Goal: Task Accomplishment & Management: Manage account settings

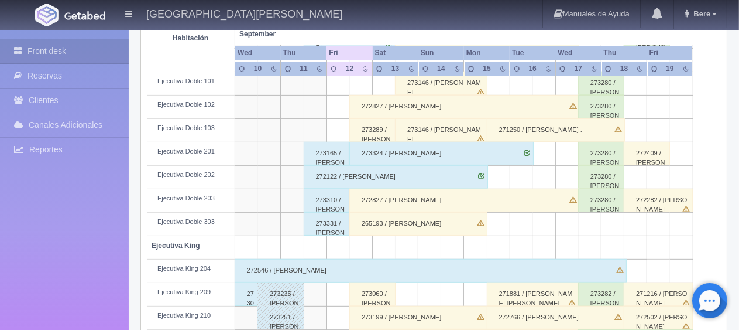
scroll to position [351, 0]
click at [121, 257] on div "Front desk Reservas Clientes Canales Adicionales Channex Reportes Reporte del d…" at bounding box center [64, 195] width 129 height 330
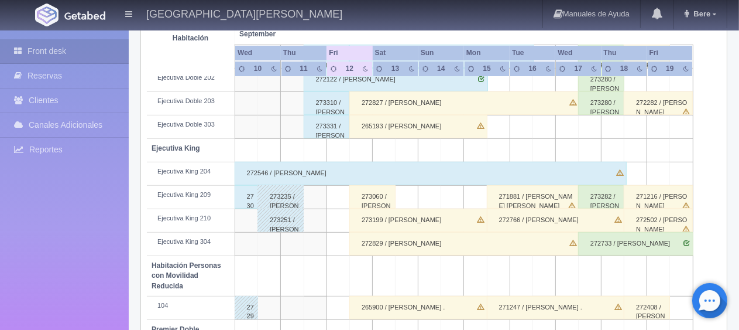
scroll to position [390, 0]
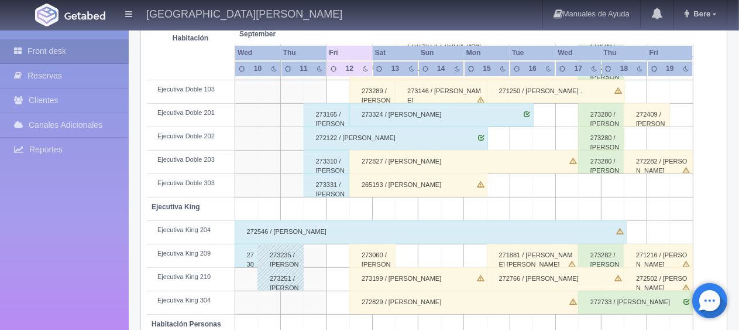
click at [248, 256] on div "273001 / [PERSON_NAME]" at bounding box center [246, 255] width 23 height 23
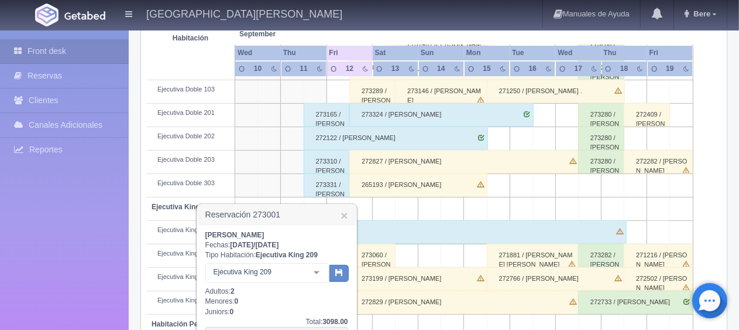
scroll to position [507, 0]
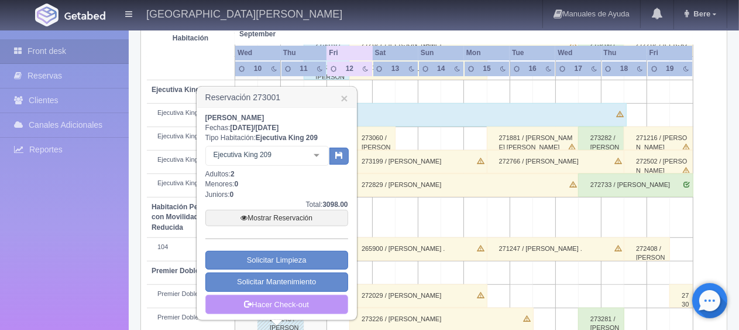
click at [273, 307] on link "Hacer Check-out" at bounding box center [277, 305] width 143 height 20
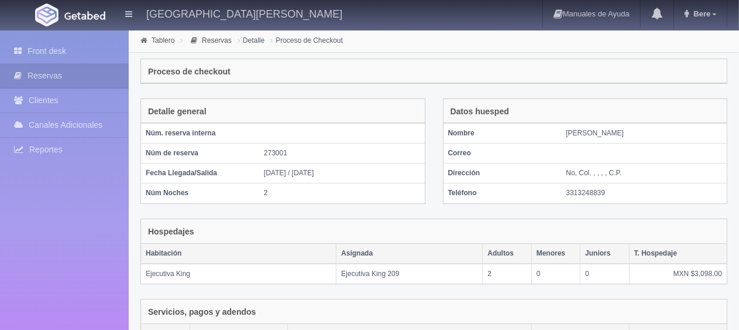
scroll to position [234, 0]
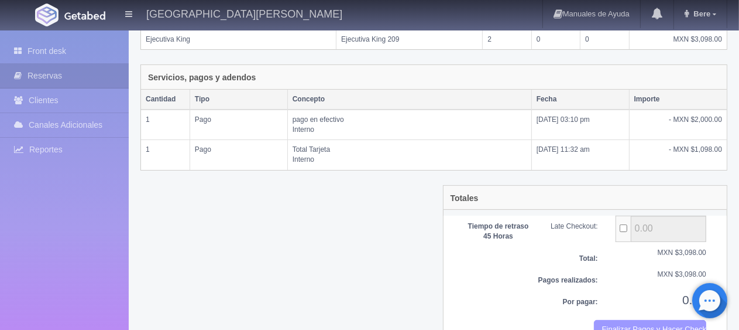
click at [604, 322] on button "Finalizar Pagos y Hacer Checkout" at bounding box center [650, 329] width 112 height 19
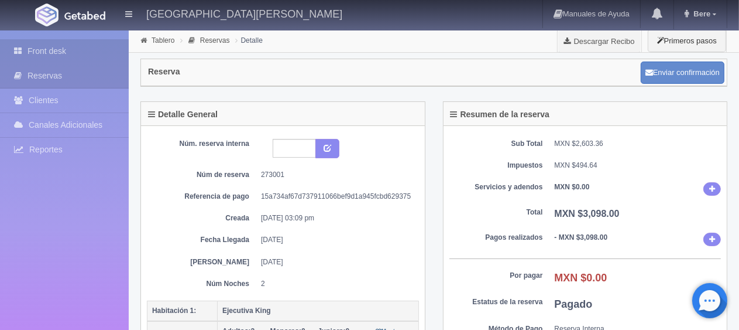
click at [35, 58] on link "Front desk" at bounding box center [64, 51] width 129 height 24
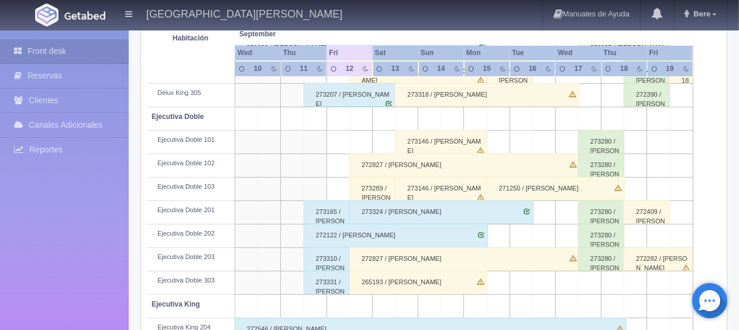
scroll to position [351, 0]
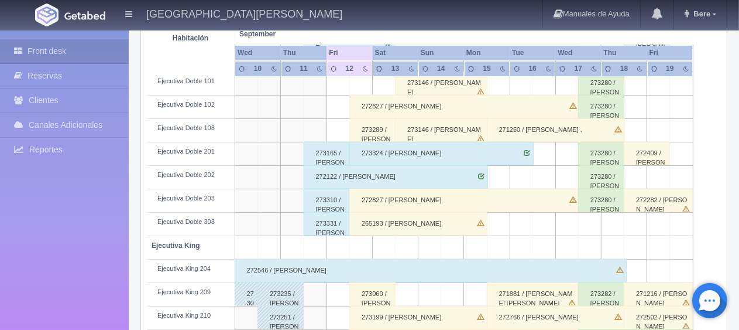
click at [330, 198] on div "273310 / Miguel Hernandez Santos" at bounding box center [327, 200] width 46 height 23
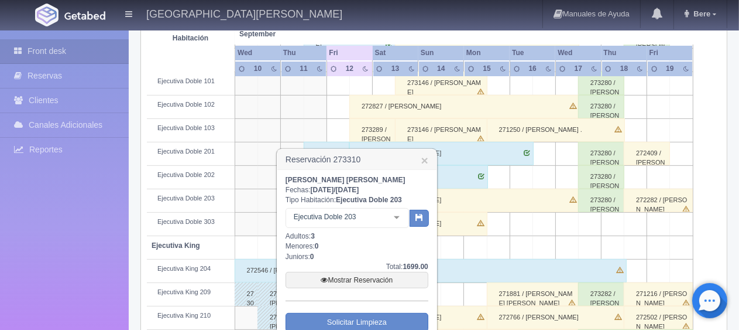
scroll to position [410, 0]
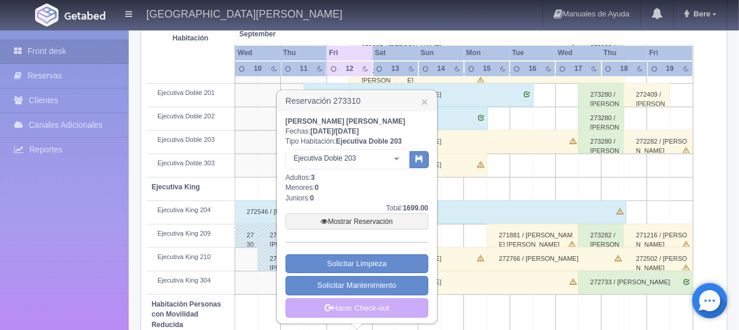
click at [400, 317] on div "Miguel Hernandez Santos Fechas: 2025-09-11 / 2025-09-12 Tipo Habitación: Ejecut…" at bounding box center [357, 217] width 159 height 212
click at [403, 310] on link "Hacer Check-out" at bounding box center [357, 308] width 143 height 20
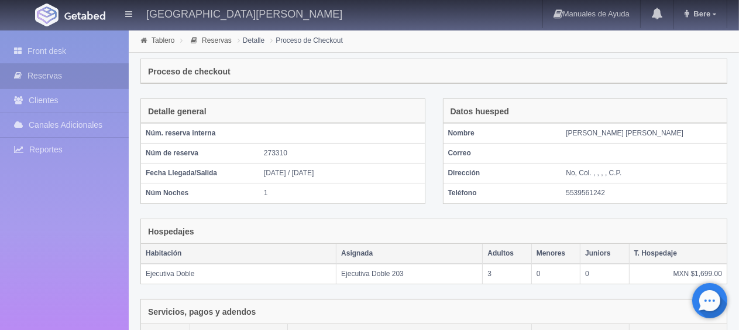
scroll to position [197, 0]
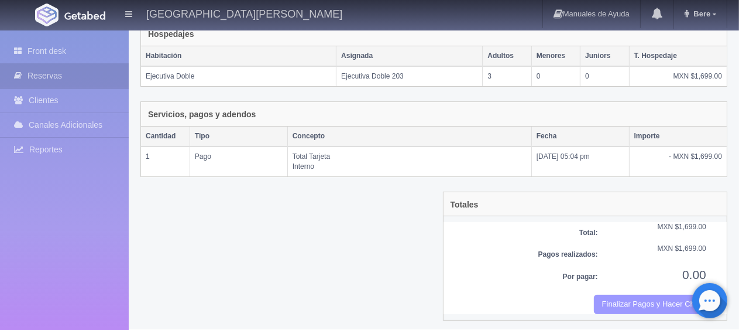
click at [612, 306] on button "Finalizar Pagos y Hacer Checkout" at bounding box center [650, 304] width 112 height 19
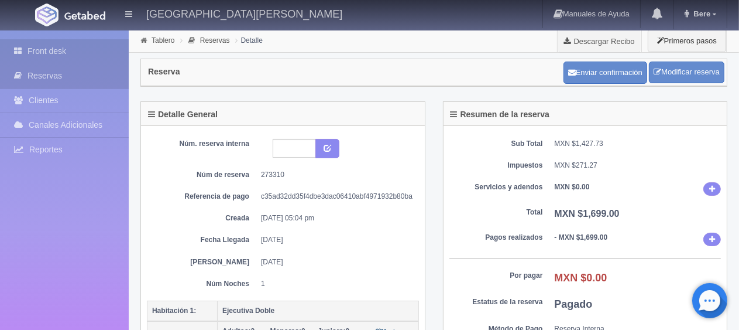
click at [35, 55] on link "Front desk" at bounding box center [64, 51] width 129 height 24
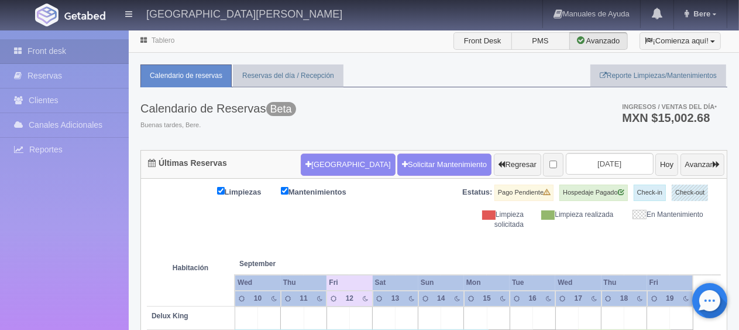
click at [480, 98] on div "Calendario de Reservas Beta Buenas tardes, Bere. Ingresos / Ventas del día * MX…" at bounding box center [434, 118] width 587 height 63
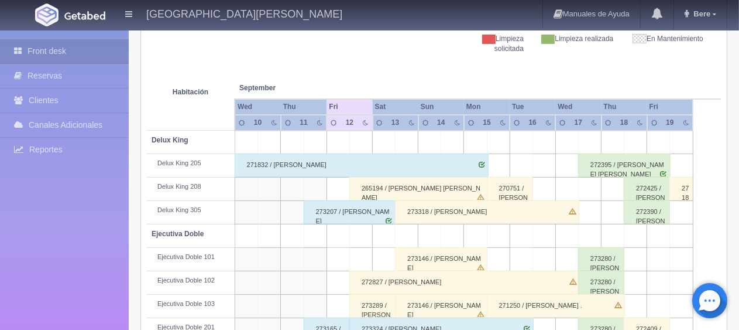
click at [407, 191] on div "265194 / Maria Cristina Torre Morales" at bounding box center [419, 188] width 138 height 23
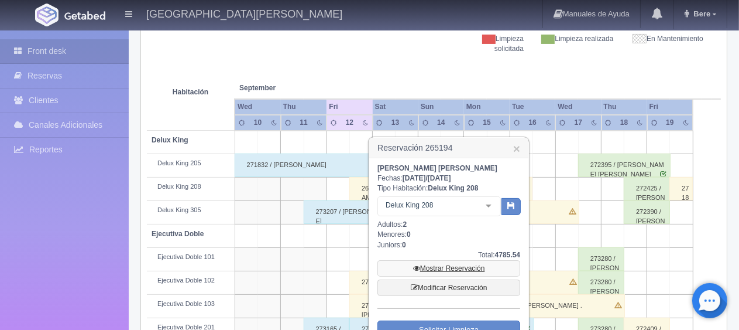
click at [444, 269] on link "Mostrar Reservación" at bounding box center [449, 268] width 143 height 16
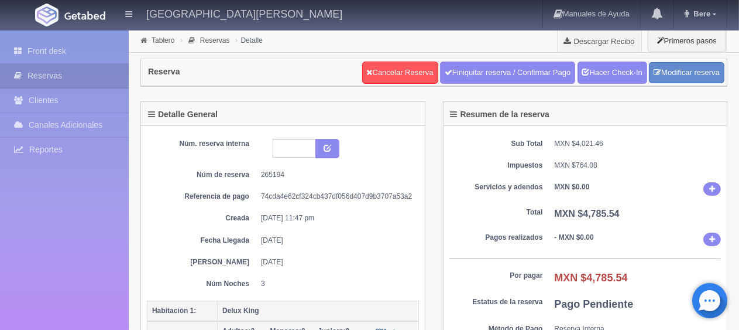
scroll to position [117, 0]
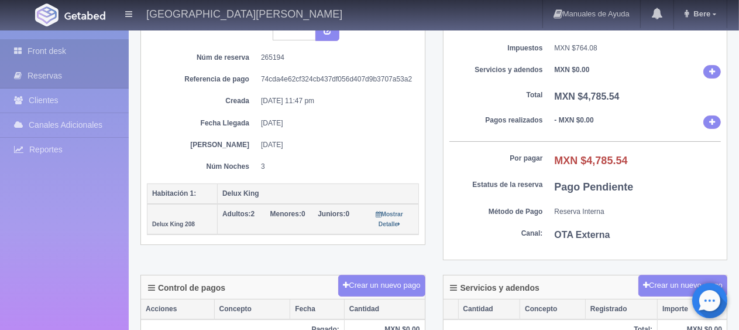
click at [94, 55] on link "Front desk" at bounding box center [64, 51] width 129 height 24
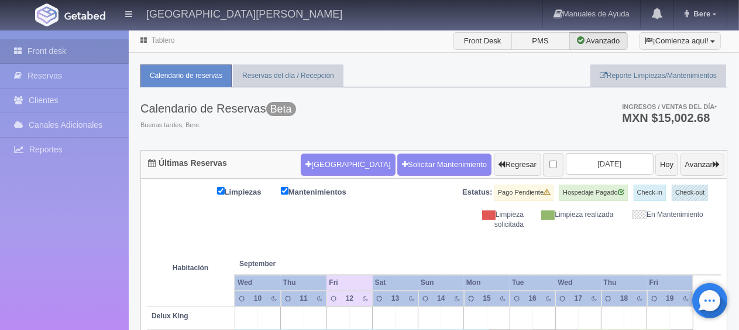
scroll to position [234, 0]
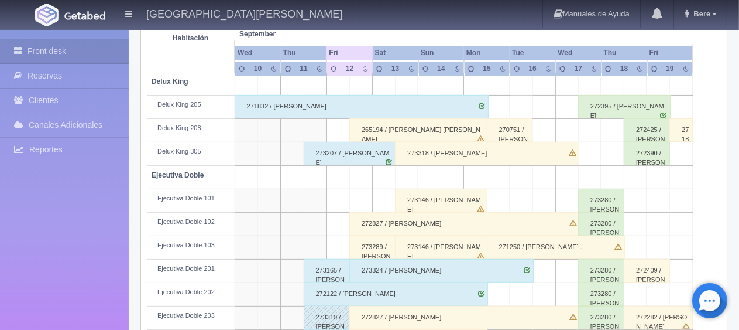
click at [375, 224] on div "272827 / Georgina Díaz" at bounding box center [465, 223] width 231 height 23
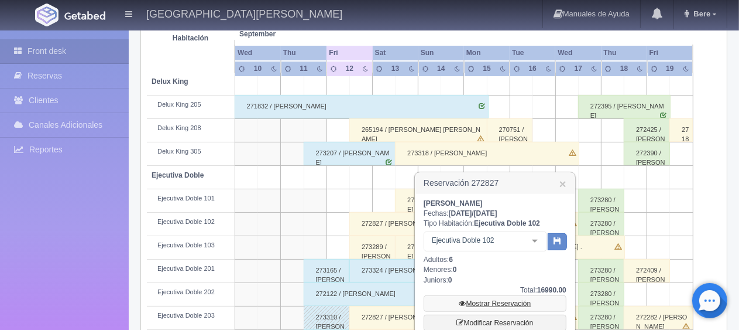
click at [477, 304] on link "Mostrar Reservación" at bounding box center [495, 303] width 143 height 16
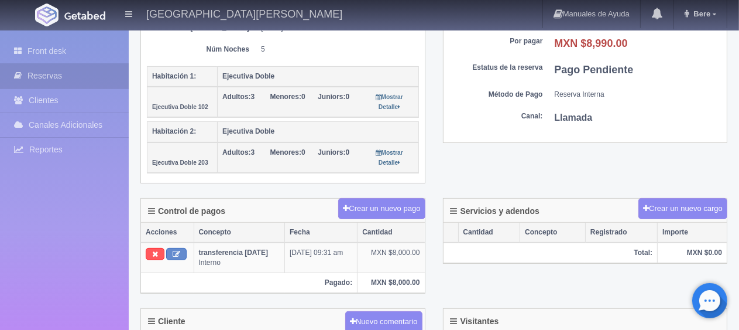
scroll to position [351, 0]
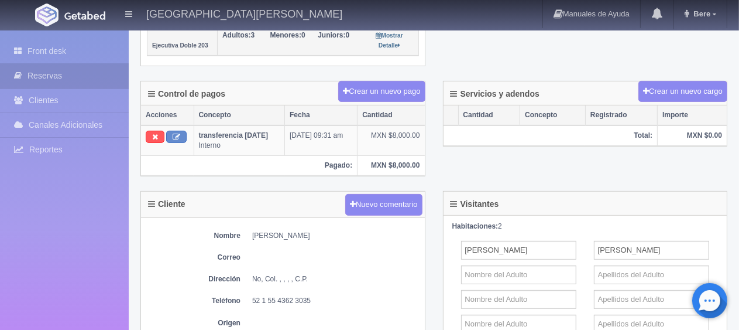
click at [296, 182] on div "Control de pagos Crear un nuevo pago Acciones Concepto Fecha Cantidad transfere…" at bounding box center [283, 136] width 303 height 111
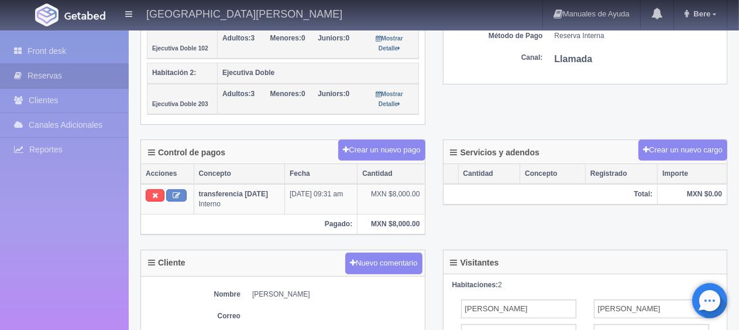
scroll to position [234, 0]
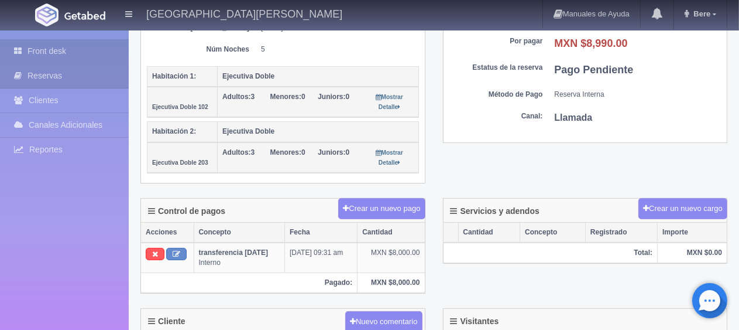
click at [26, 44] on link "Front desk" at bounding box center [64, 51] width 129 height 24
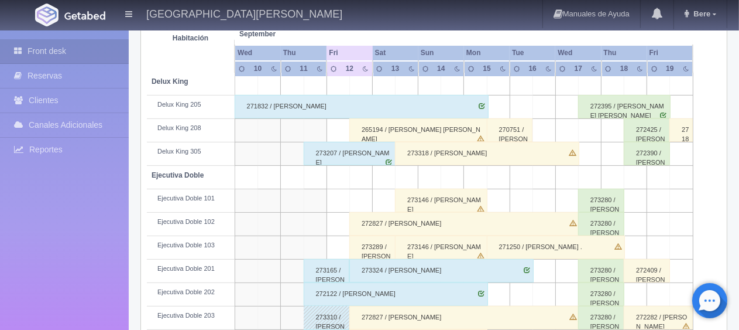
scroll to position [293, 0]
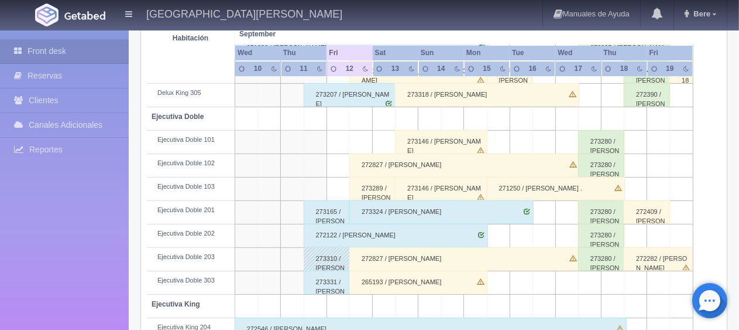
click at [390, 281] on div "265193 / [PERSON_NAME]" at bounding box center [419, 282] width 138 height 23
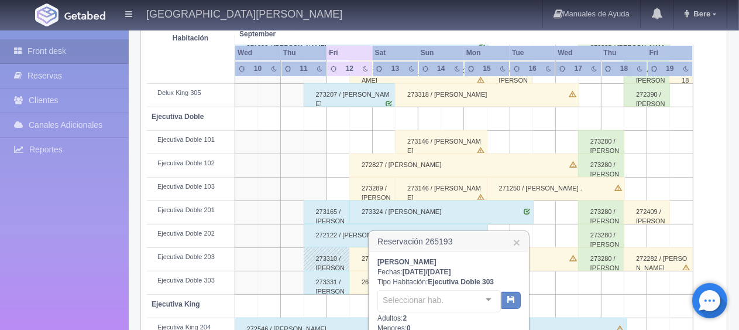
scroll to position [351, 0]
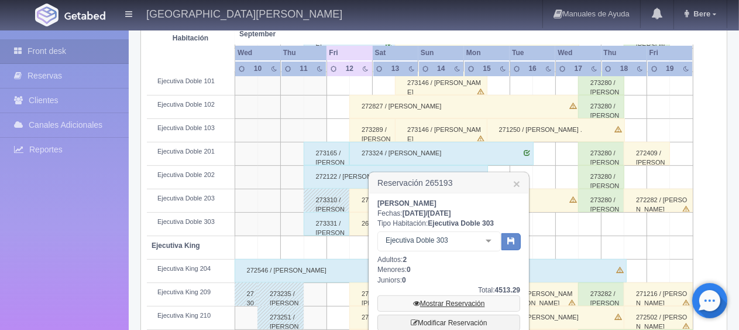
click at [431, 299] on link "Mostrar Reservación" at bounding box center [449, 303] width 143 height 16
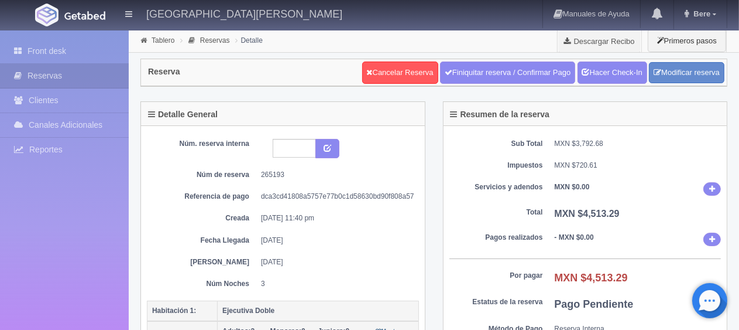
scroll to position [117, 0]
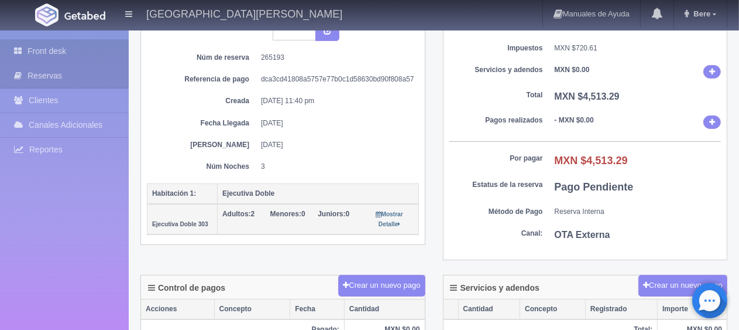
click at [49, 46] on link "Front desk" at bounding box center [64, 51] width 129 height 24
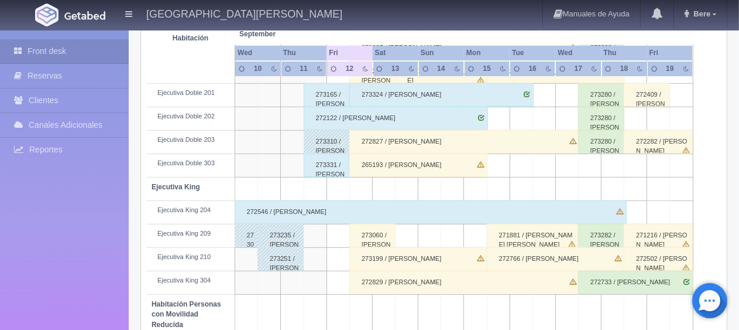
scroll to position [468, 0]
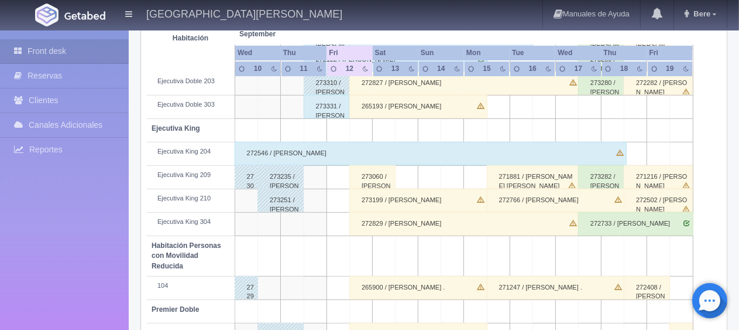
click at [372, 179] on div "273060 / Vannea Gutierrez ." at bounding box center [373, 176] width 46 height 23
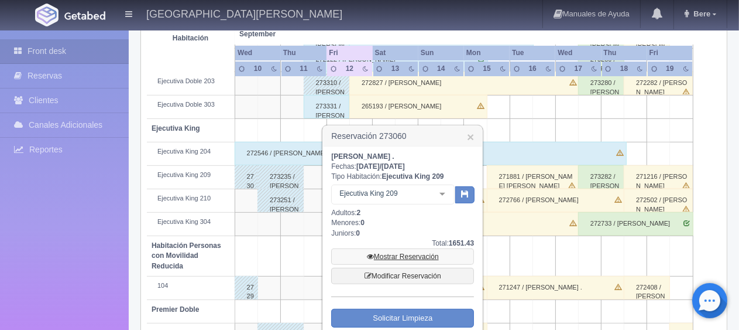
click at [403, 258] on link "Mostrar Reservación" at bounding box center [402, 256] width 143 height 16
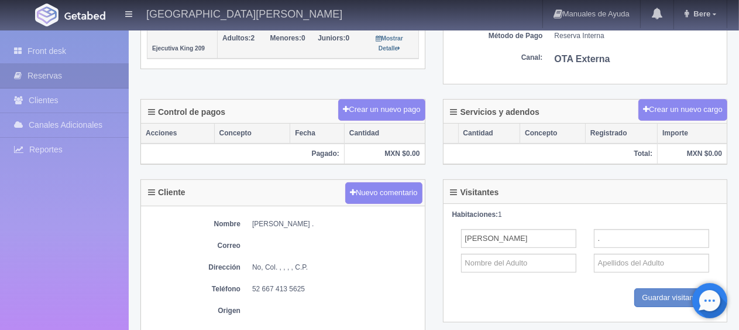
scroll to position [234, 0]
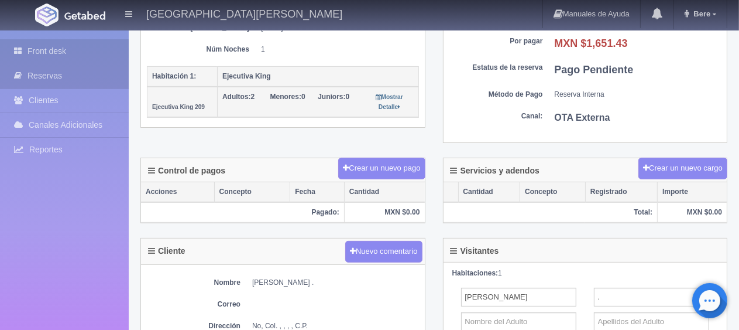
click at [52, 52] on link "Front desk" at bounding box center [64, 51] width 129 height 24
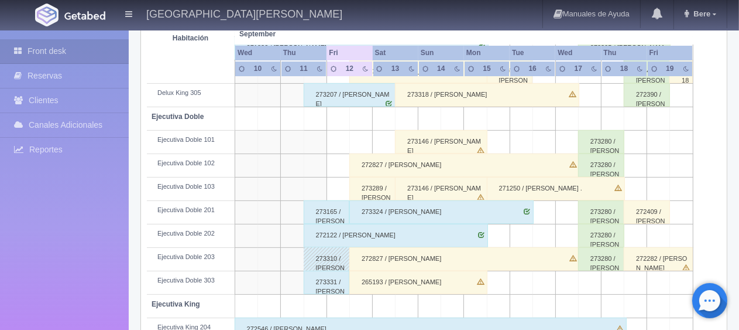
scroll to position [468, 0]
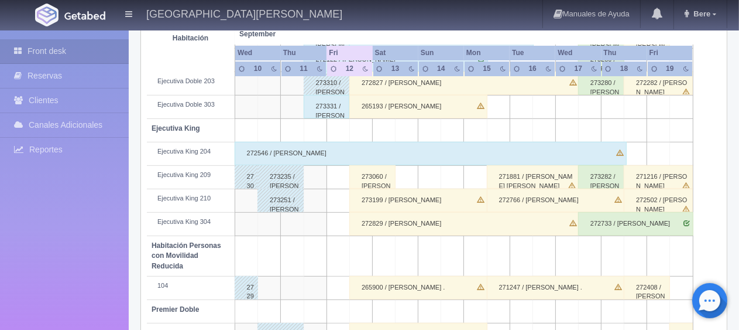
click at [405, 202] on div "273199 / Zeferino Marquez" at bounding box center [419, 200] width 138 height 23
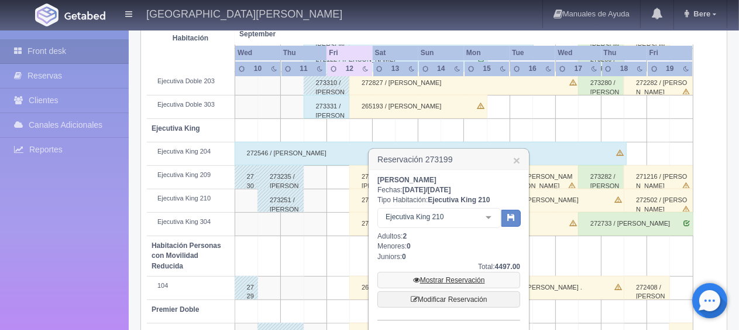
click at [447, 275] on link "Mostrar Reservación" at bounding box center [449, 280] width 143 height 16
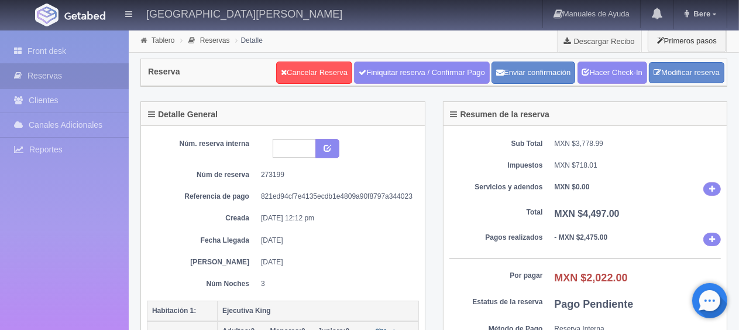
scroll to position [176, 0]
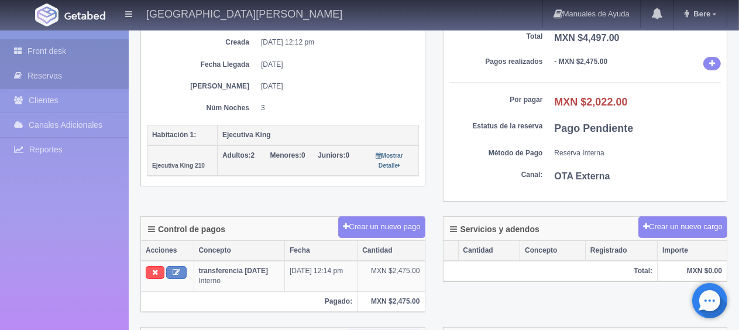
click at [27, 56] on icon at bounding box center [20, 51] width 13 height 12
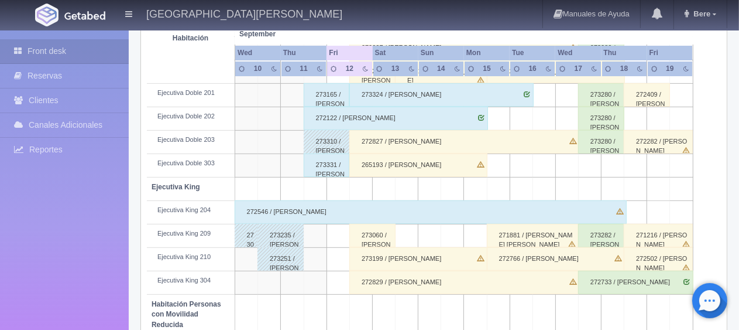
scroll to position [468, 0]
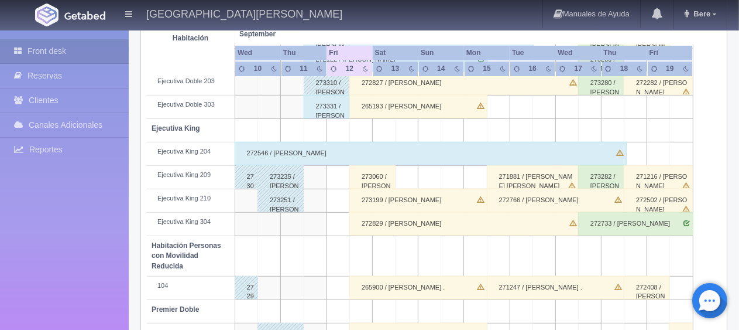
click at [412, 221] on div "272829 / [PERSON_NAME]" at bounding box center [465, 223] width 231 height 23
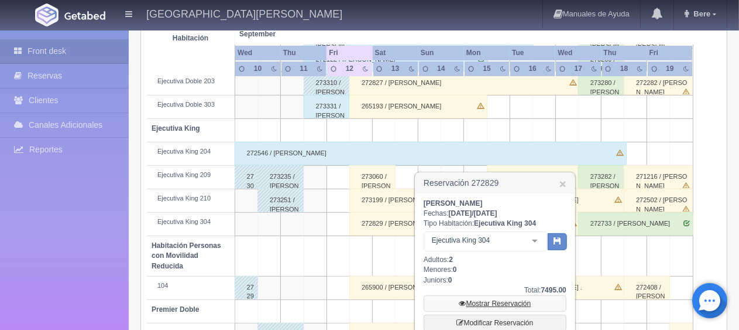
click at [497, 308] on link "Mostrar Reservación" at bounding box center [495, 303] width 143 height 16
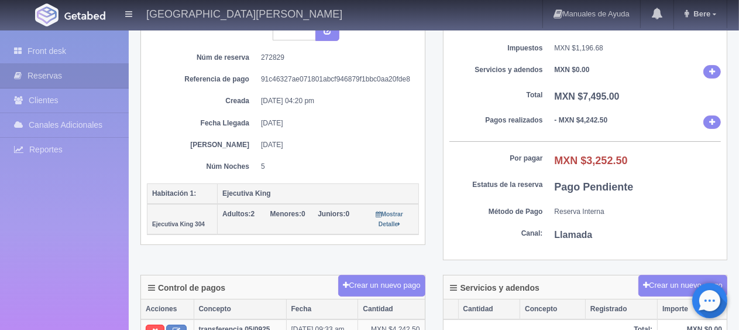
scroll to position [234, 0]
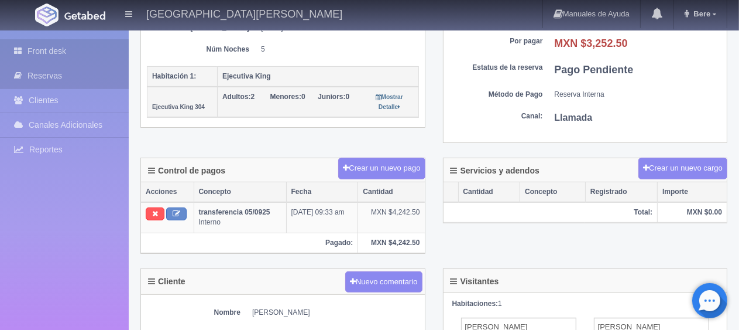
click at [44, 50] on link "Front desk" at bounding box center [64, 51] width 129 height 24
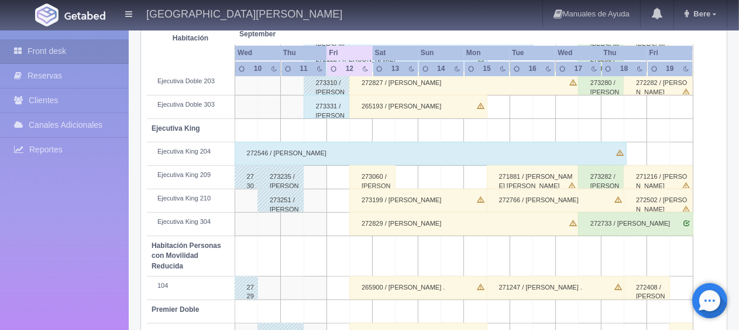
scroll to position [586, 0]
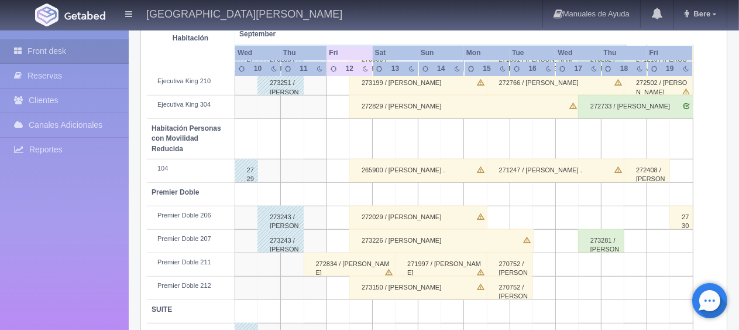
click at [392, 160] on div "265900 / [PERSON_NAME] ." at bounding box center [419, 170] width 138 height 23
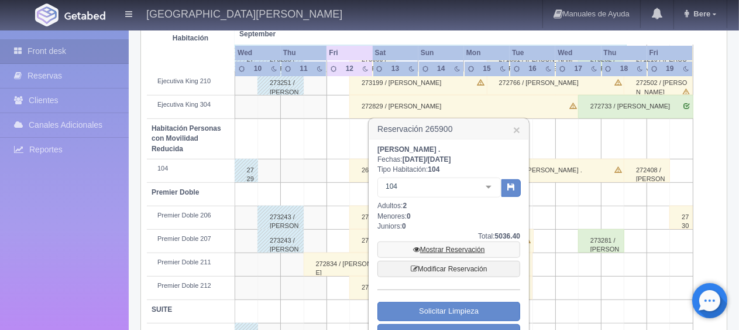
click at [433, 248] on link "Mostrar Reservación" at bounding box center [449, 249] width 143 height 16
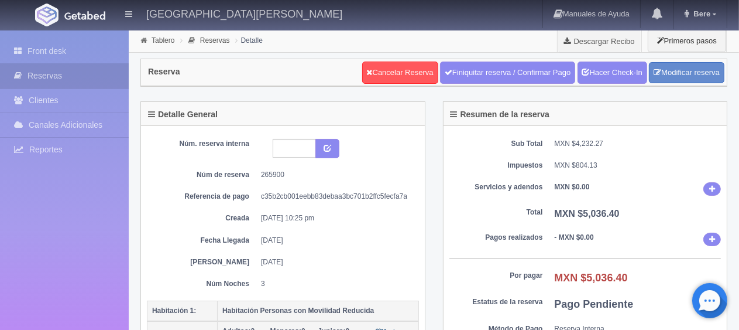
scroll to position [117, 0]
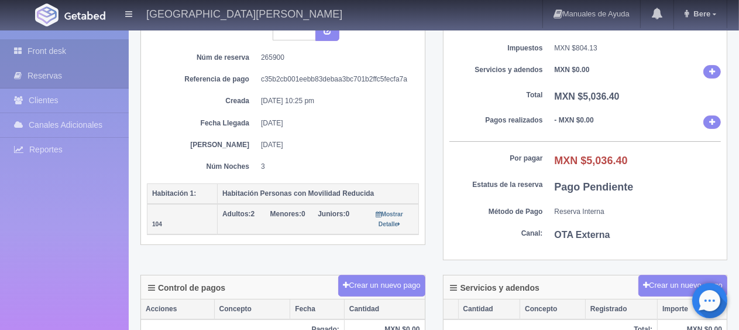
click at [81, 59] on link "Front desk" at bounding box center [64, 51] width 129 height 24
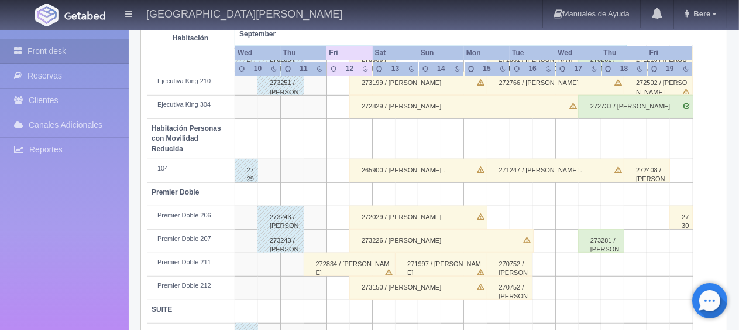
scroll to position [624, 0]
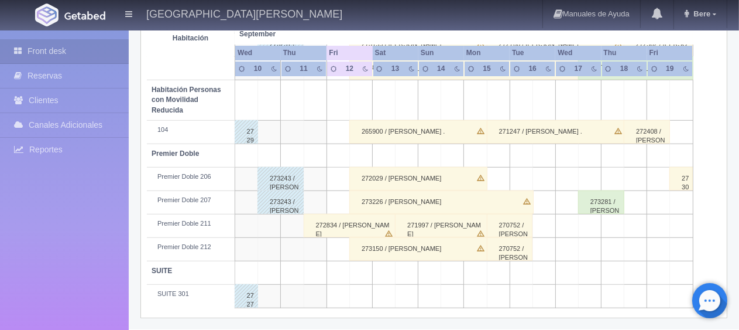
click at [412, 172] on div "272029 / Sergio Ramirez Garcia" at bounding box center [419, 178] width 138 height 23
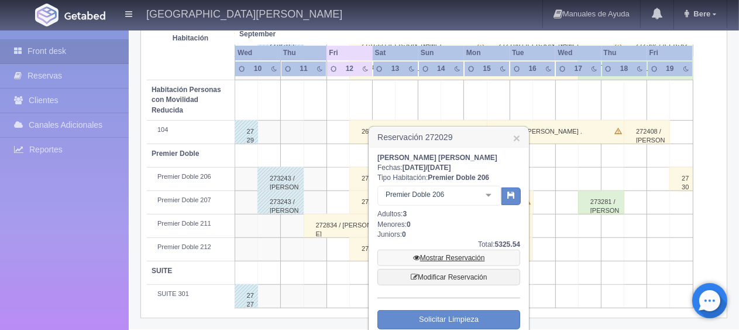
click at [454, 257] on link "Mostrar Reservación" at bounding box center [449, 257] width 143 height 16
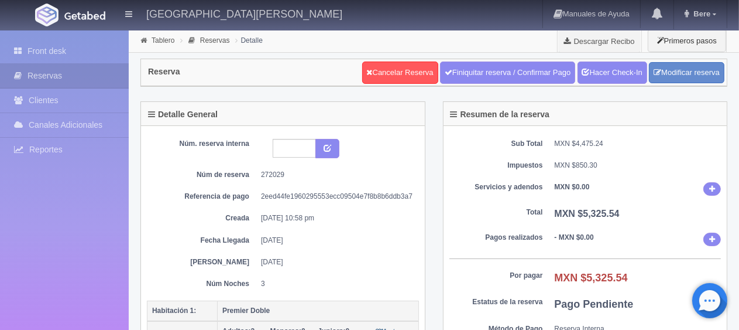
scroll to position [117, 0]
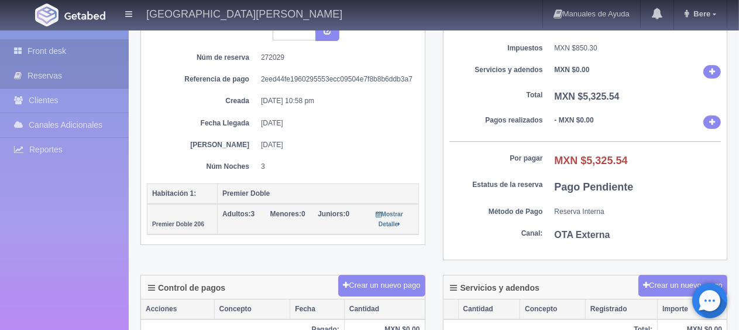
click at [46, 45] on link "Front desk" at bounding box center [64, 51] width 129 height 24
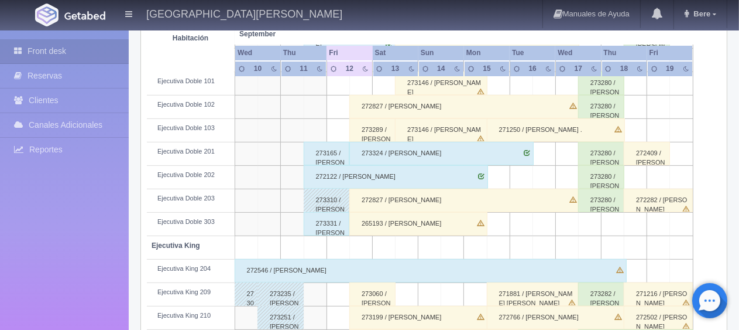
scroll to position [624, 0]
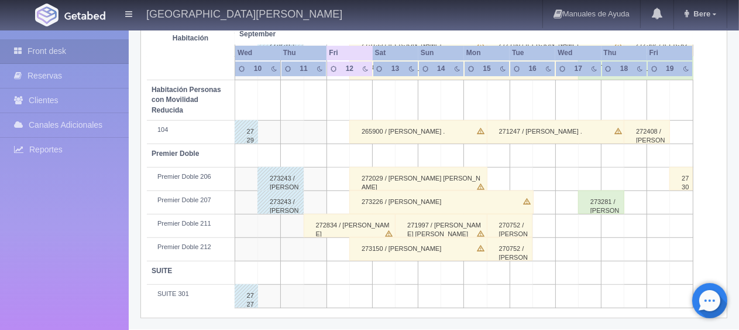
click at [403, 198] on div "273226 / Abraham Soto" at bounding box center [442, 201] width 184 height 23
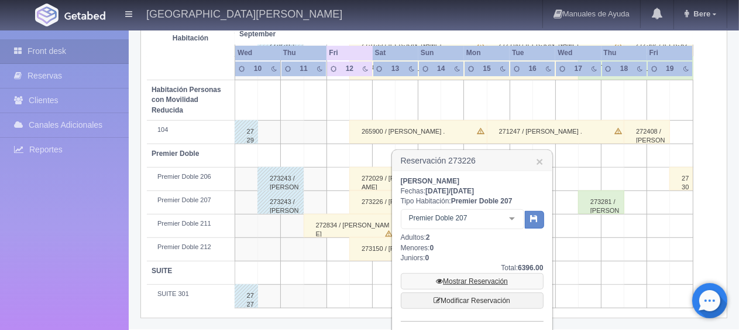
click at [454, 278] on link "Mostrar Reservación" at bounding box center [472, 281] width 143 height 16
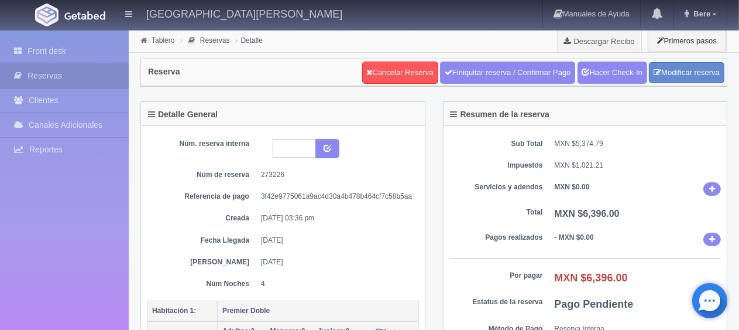
scroll to position [176, 0]
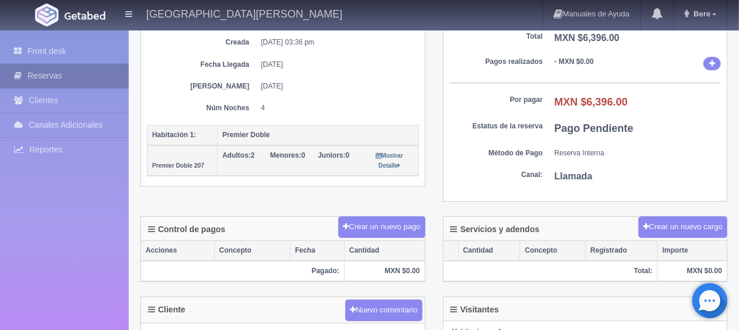
click at [49, 67] on link "Reservas" at bounding box center [64, 76] width 129 height 24
click at [49, 64] on link "Reservas" at bounding box center [64, 76] width 129 height 24
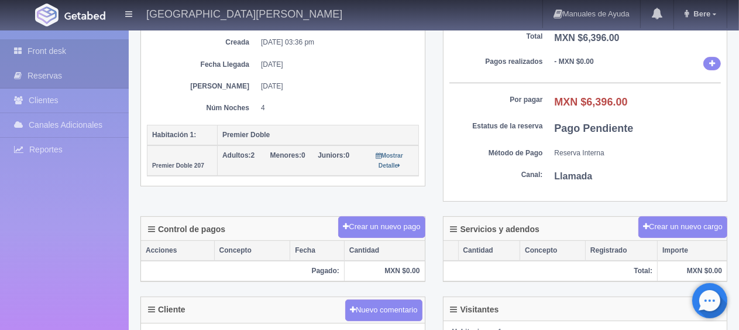
click at [75, 51] on link "Front desk" at bounding box center [64, 51] width 129 height 24
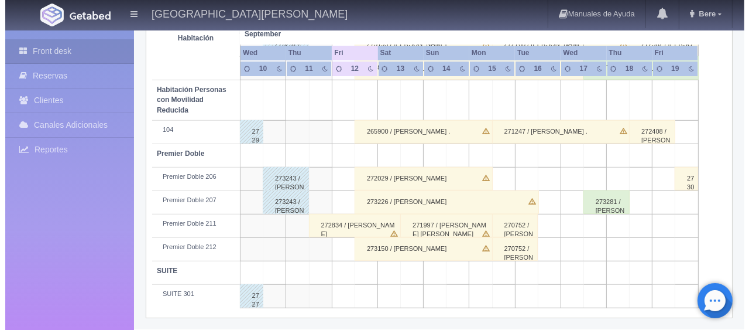
scroll to position [448, 0]
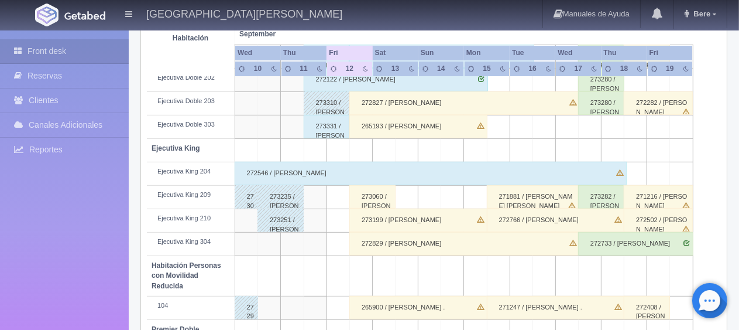
click at [417, 198] on td at bounding box center [407, 197] width 23 height 23
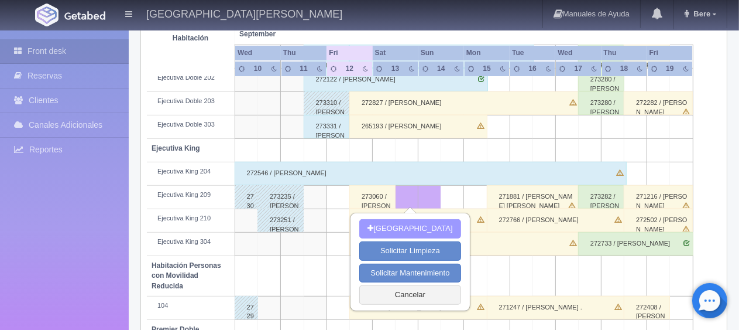
click at [421, 224] on button "[GEOGRAPHIC_DATA]" at bounding box center [409, 228] width 101 height 19
type input "13-09-2025"
type input "[DATE]"
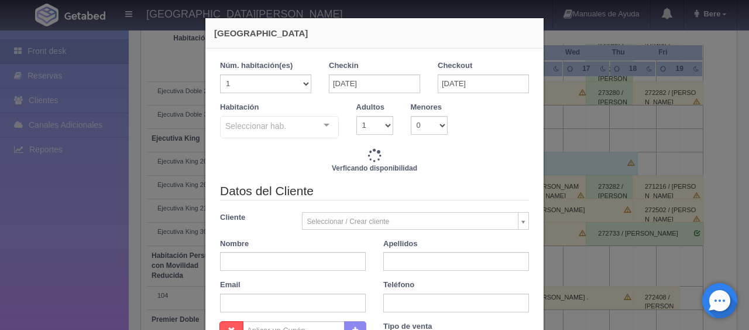
checkbox input "false"
type input "1299.00"
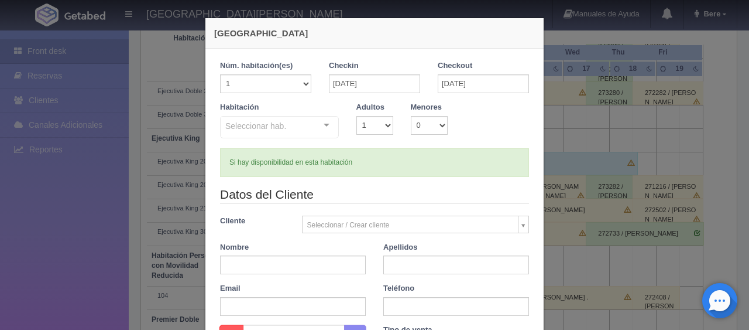
checkbox input "false"
click at [376, 123] on select "1 2 3 4 5 6 7 8 9 10" at bounding box center [375, 125] width 37 height 19
select select "2"
click at [357, 116] on select "1 2 3 4 5 6 7 8 9 10" at bounding box center [375, 125] width 37 height 19
checkbox input "false"
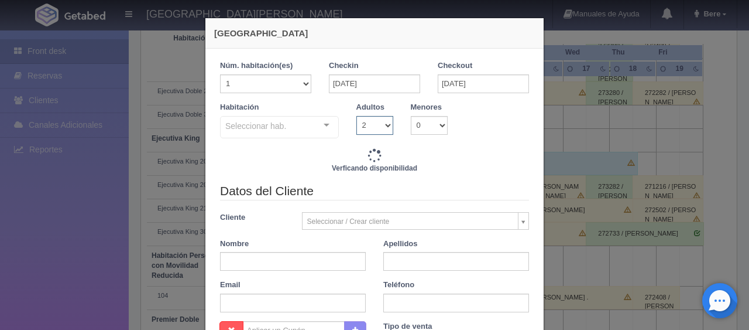
type input "1549.00"
checkbox input "false"
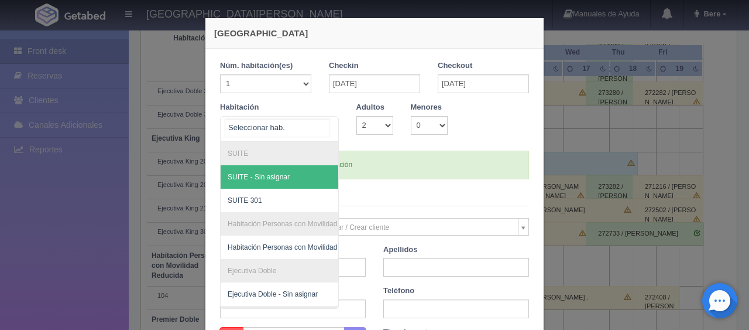
click at [307, 117] on div at bounding box center [279, 129] width 119 height 26
click at [306, 139] on div at bounding box center [279, 129] width 119 height 26
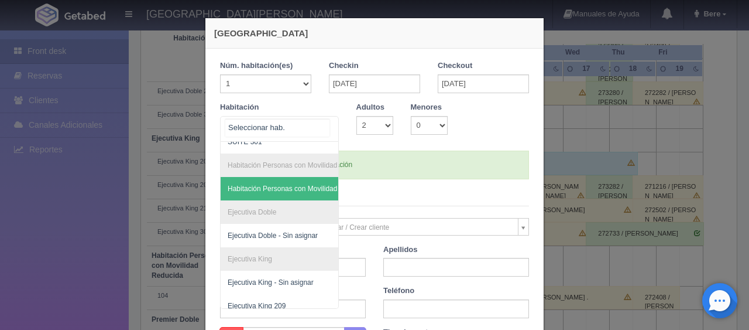
scroll to position [117, 0]
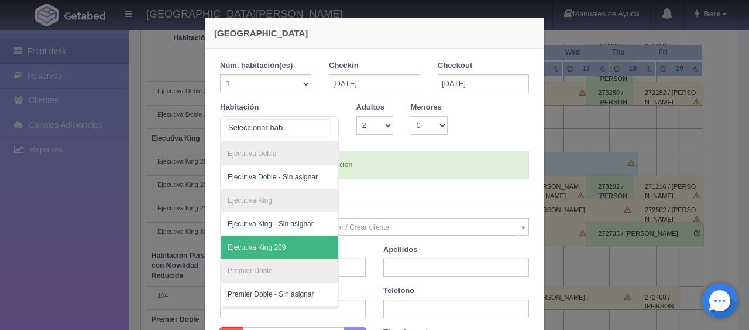
click at [294, 242] on span "Ejecutiva King 209" at bounding box center [319, 246] width 197 height 23
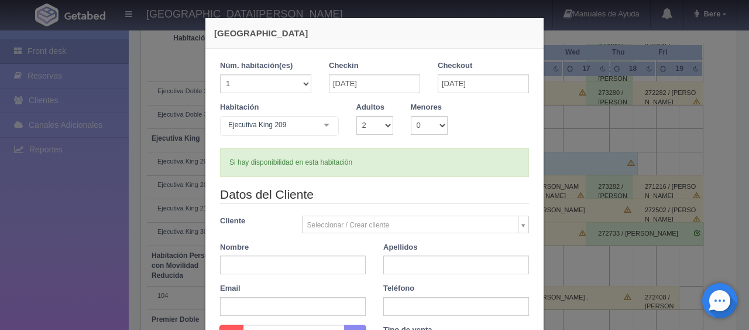
checkbox input "false"
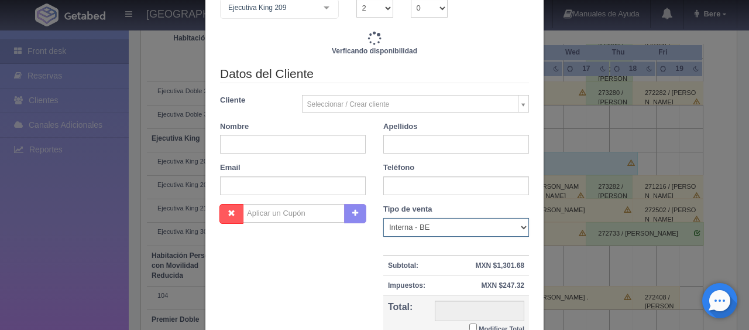
type input "1549.00"
checkbox input "false"
click at [393, 228] on select "Correo Electronico Interna - BE Llamada OTA Externa Otro WALK IN" at bounding box center [457, 227] width 146 height 19
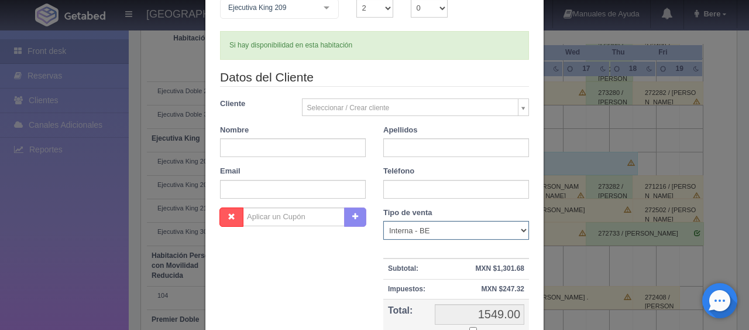
select select "phone"
click at [384, 221] on select "Correo Electronico Interna - BE Llamada OTA Externa Otro WALK IN" at bounding box center [457, 230] width 146 height 19
click at [252, 138] on input "text" at bounding box center [293, 147] width 146 height 19
click at [251, 151] on input "text" at bounding box center [293, 147] width 146 height 19
type input "Ricardo"
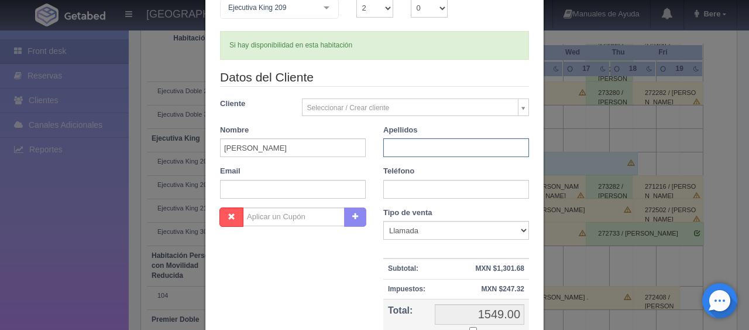
click at [461, 150] on input "text" at bounding box center [457, 147] width 146 height 19
type input "Gonzalez"
click at [410, 193] on input "text" at bounding box center [457, 189] width 146 height 19
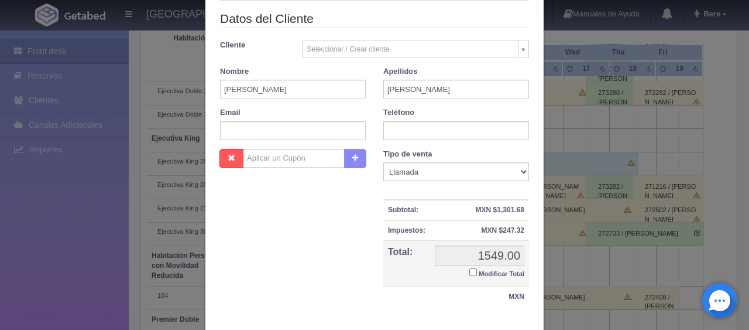
click at [479, 272] on small "Modificar Total" at bounding box center [502, 273] width 46 height 7
click at [474, 272] on input "Modificar Total" at bounding box center [474, 272] width 8 height 8
checkbox input "true"
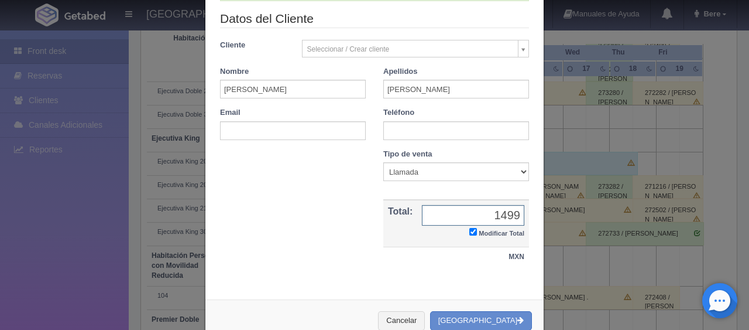
type input "1499"
click at [443, 125] on input "text" at bounding box center [457, 130] width 146 height 19
click at [393, 123] on input "text" at bounding box center [457, 130] width 146 height 19
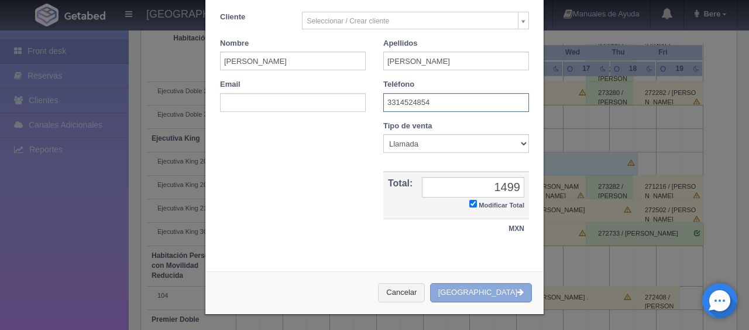
type input "3314524854"
click at [468, 287] on button "[GEOGRAPHIC_DATA]" at bounding box center [481, 292] width 102 height 19
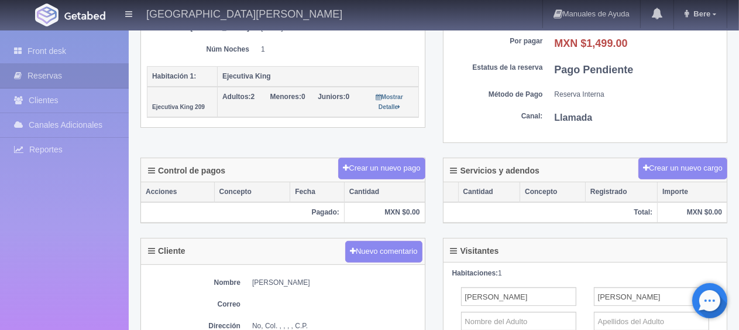
scroll to position [293, 0]
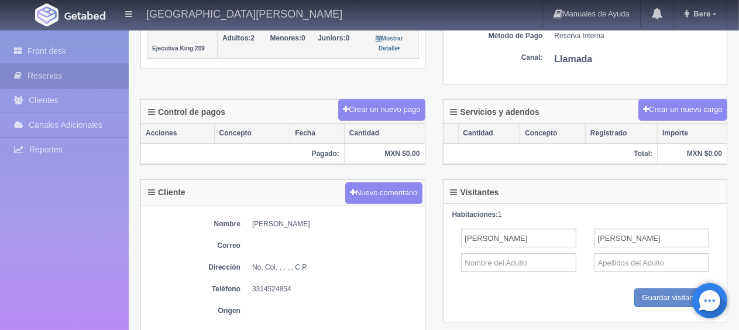
drag, startPoint x: 246, startPoint y: 219, endPoint x: 352, endPoint y: 223, distance: 106.1
click at [352, 223] on dl "Nombre [PERSON_NAME]" at bounding box center [283, 224] width 272 height 10
copy dd "[PERSON_NAME]"
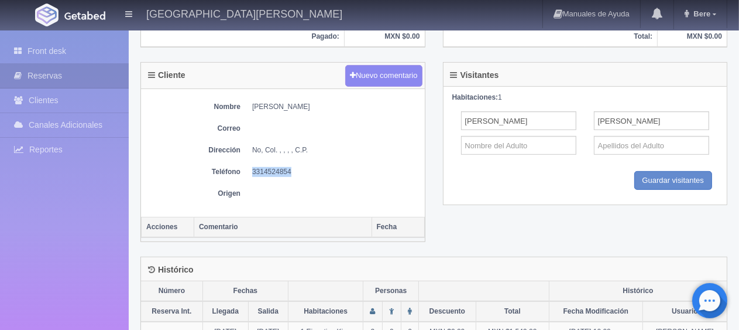
drag, startPoint x: 252, startPoint y: 173, endPoint x: 309, endPoint y: 171, distance: 56.8
click at [309, 171] on dl "Teléfono [PHONE_NUMBER]" at bounding box center [283, 172] width 272 height 10
copy dd "3314524854"
click at [300, 98] on div "Nombre [PERSON_NAME] Correo Dirección No, Col. , , , , C.P. Teléfono [PHONE_NUM…" at bounding box center [283, 153] width 284 height 128
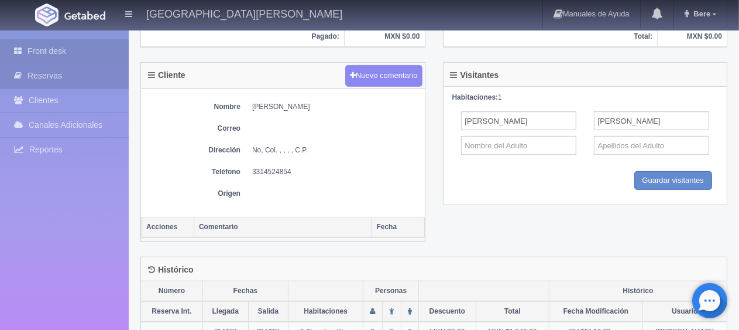
click at [95, 53] on link "Front desk" at bounding box center [64, 51] width 129 height 24
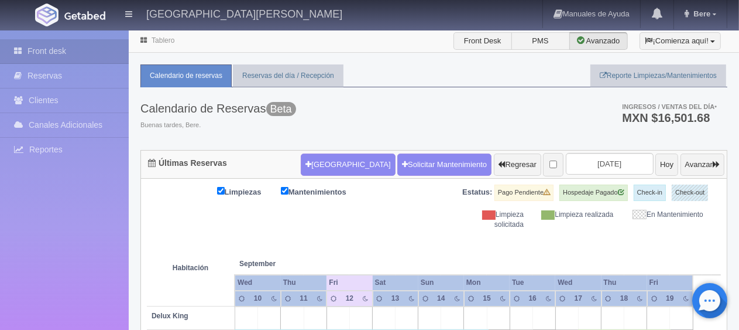
click at [389, 78] on ul "Calendario de reservas Reservas del día / Recepción Reporte Limpiezas/Mantenimi…" at bounding box center [434, 75] width 587 height 23
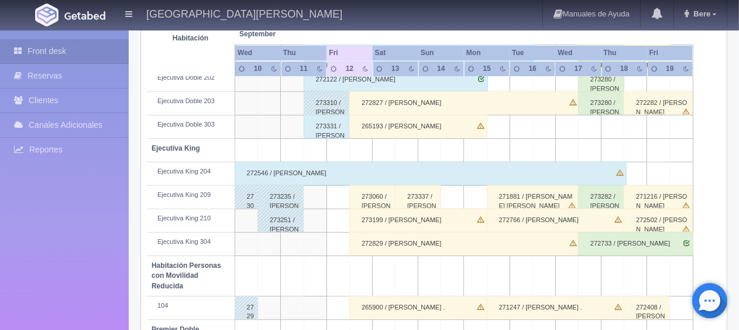
scroll to position [624, 0]
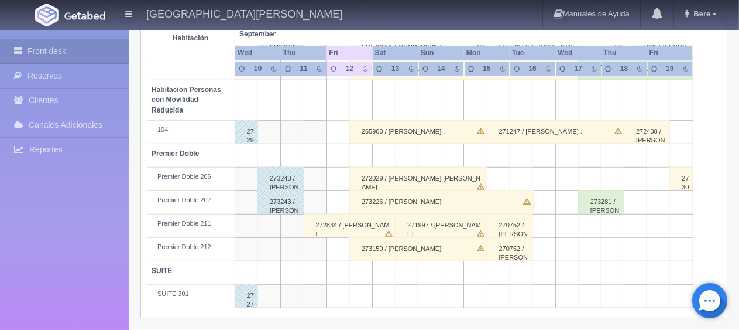
click at [285, 196] on div "273243 / Erika Rivas" at bounding box center [281, 201] width 46 height 23
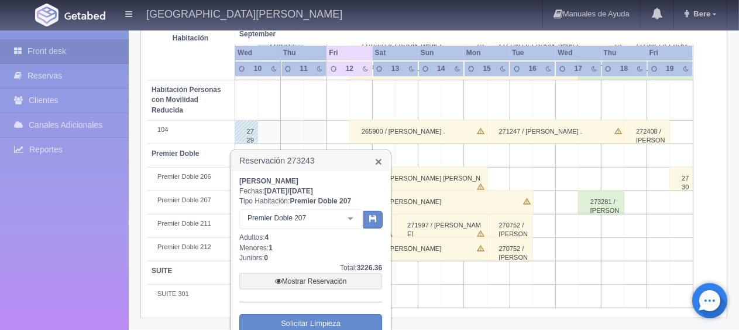
click at [377, 160] on link "×" at bounding box center [378, 161] width 7 height 12
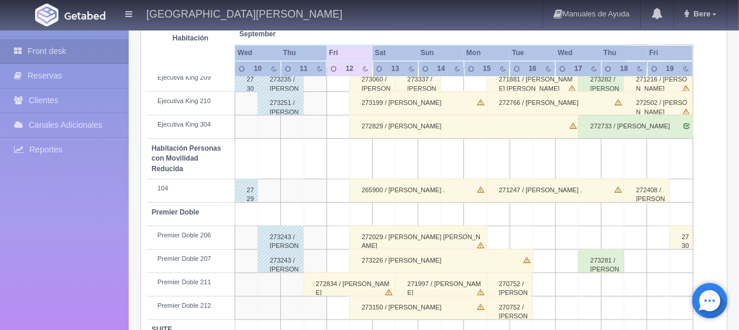
scroll to position [507, 0]
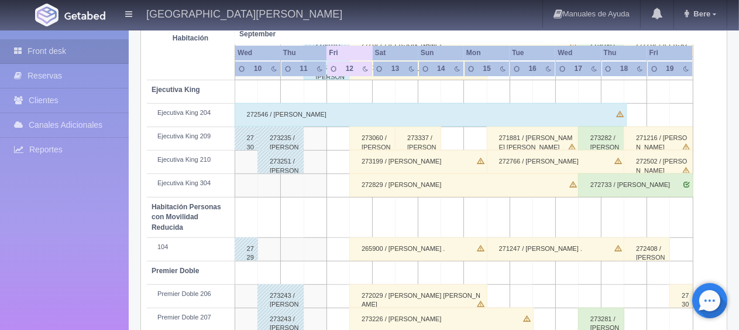
click at [279, 137] on div "273235 / Gustavo Montes" at bounding box center [281, 137] width 46 height 23
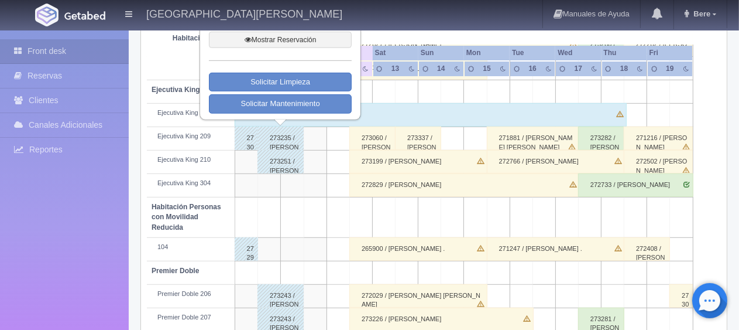
scroll to position [390, 0]
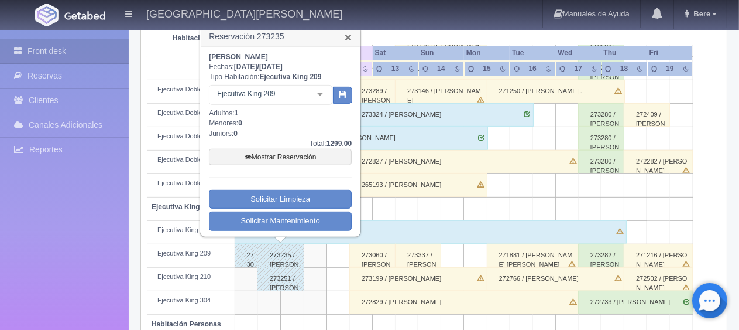
click at [348, 34] on link "×" at bounding box center [348, 37] width 7 height 12
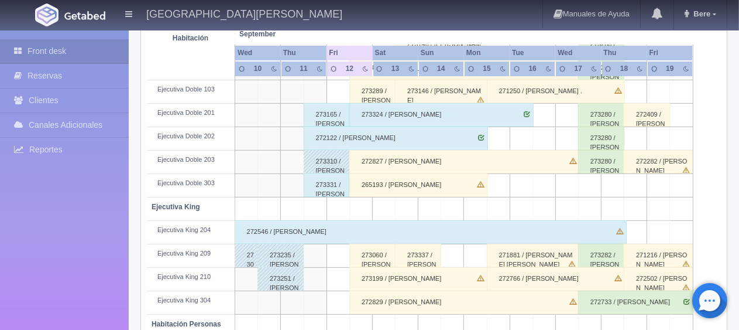
scroll to position [448, 0]
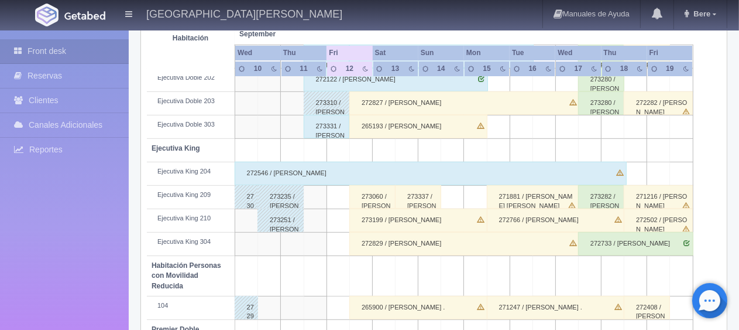
click at [280, 214] on div "273251 / [PERSON_NAME]" at bounding box center [281, 219] width 46 height 23
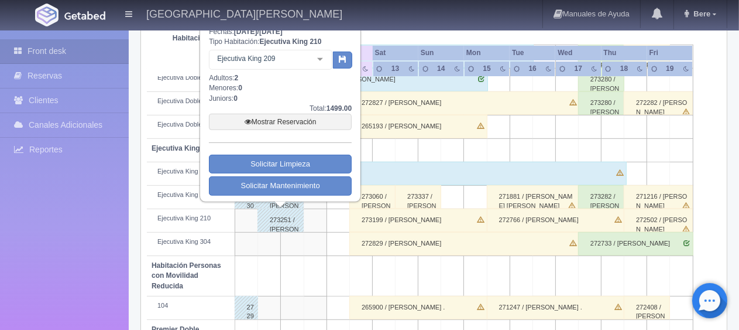
scroll to position [390, 0]
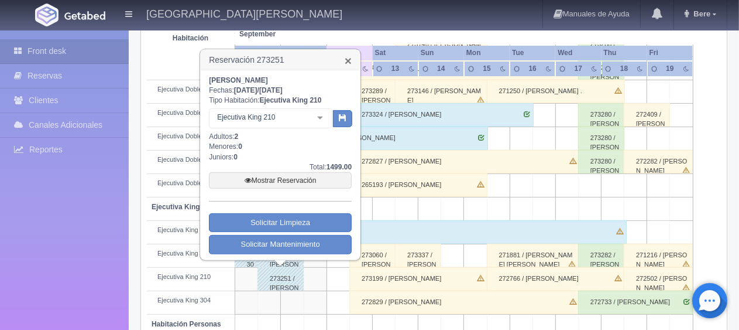
click at [347, 57] on link "×" at bounding box center [348, 60] width 7 height 12
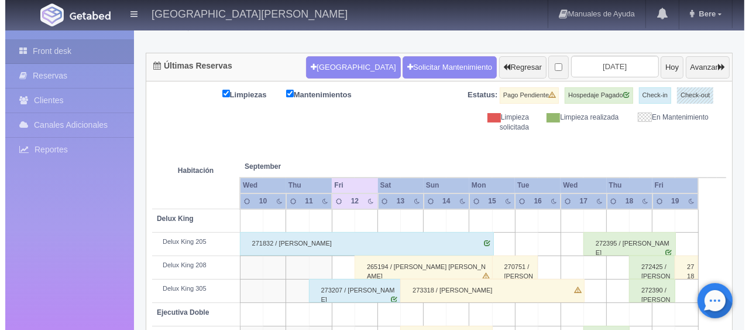
scroll to position [0, 0]
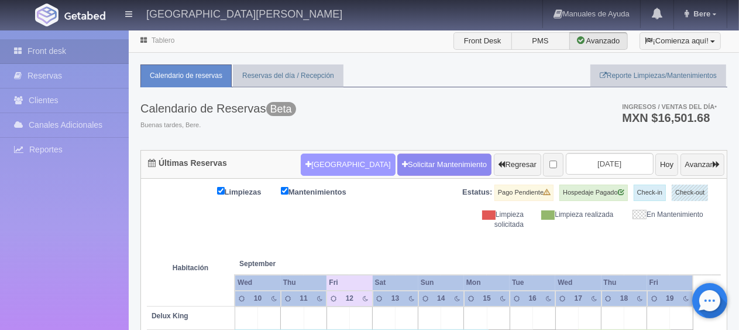
click at [318, 171] on button "[GEOGRAPHIC_DATA]" at bounding box center [348, 164] width 94 height 22
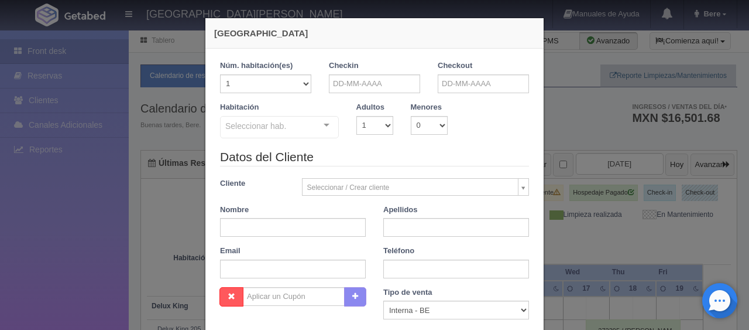
checkbox input "false"
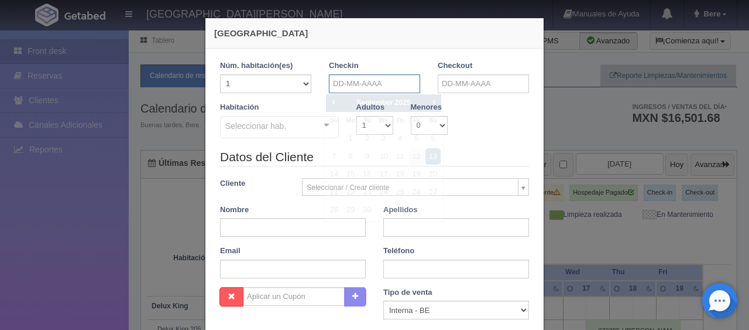
click at [350, 83] on input "text" at bounding box center [374, 83] width 91 height 19
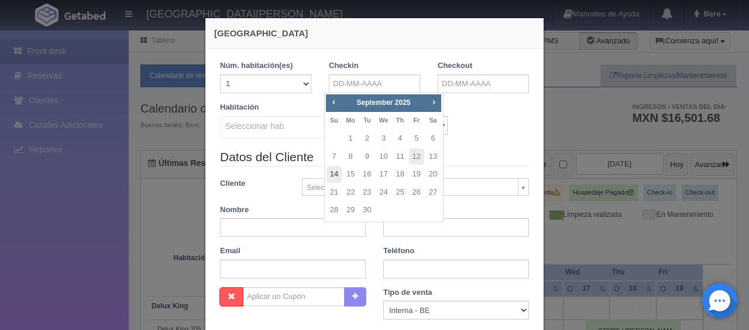
click at [338, 172] on link "14" at bounding box center [334, 174] width 15 height 17
type input "14-09-2025"
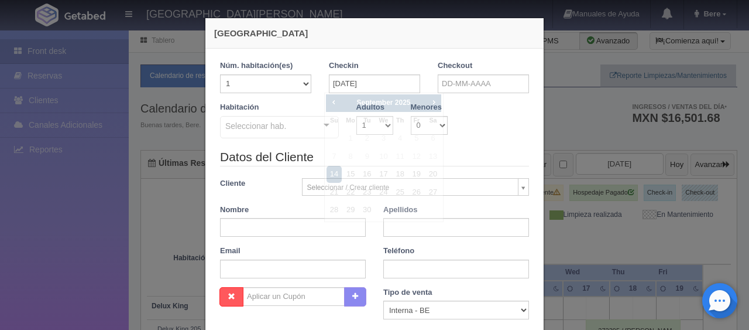
checkbox input "false"
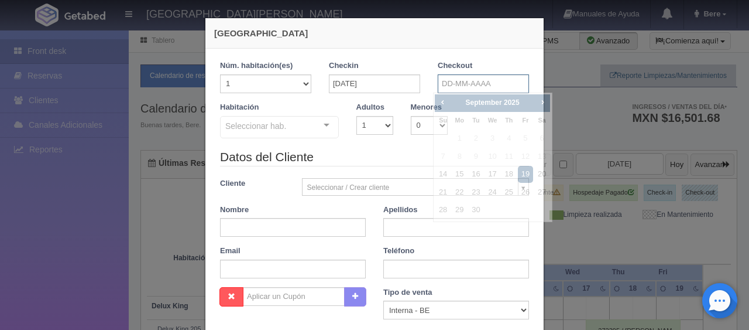
click at [461, 91] on input "text" at bounding box center [483, 83] width 91 height 19
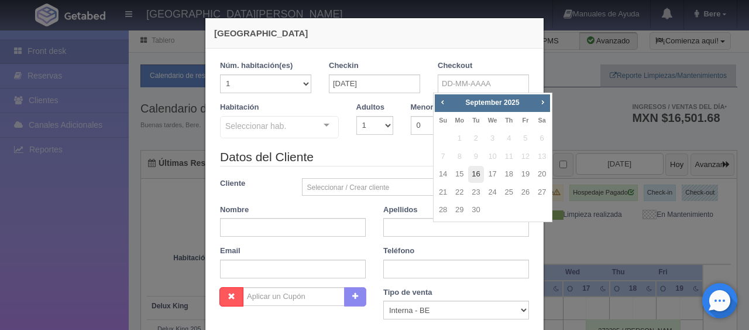
click at [480, 174] on link "16" at bounding box center [475, 174] width 15 height 17
type input "16-09-2025"
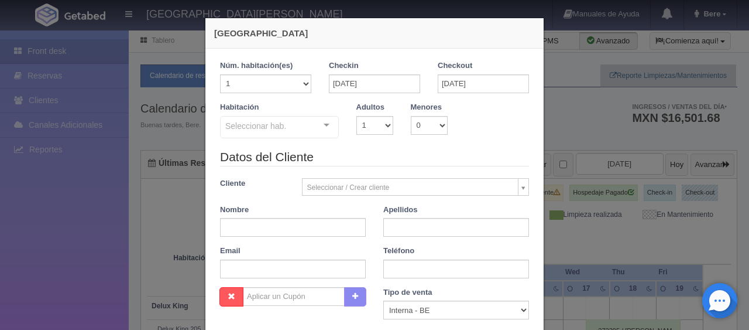
checkbox input "false"
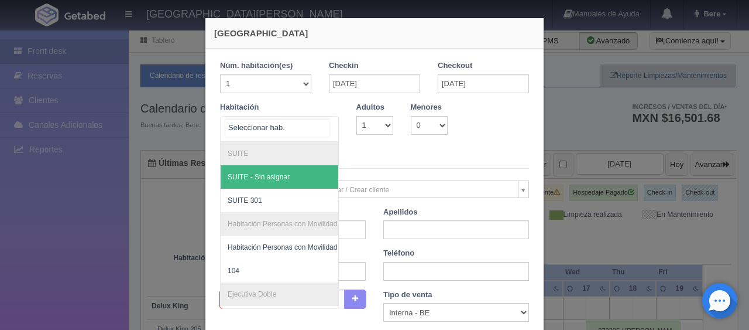
click at [304, 128] on div at bounding box center [279, 129] width 119 height 26
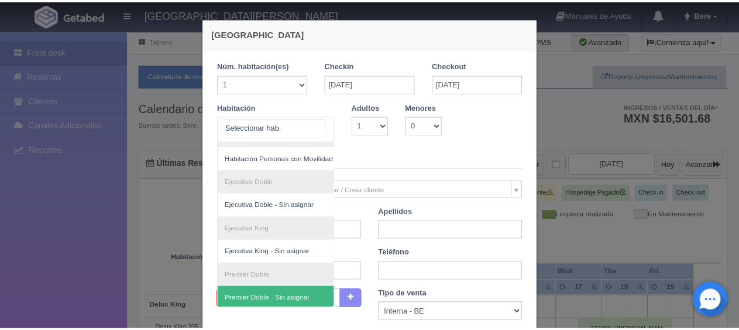
scroll to position [30, 0]
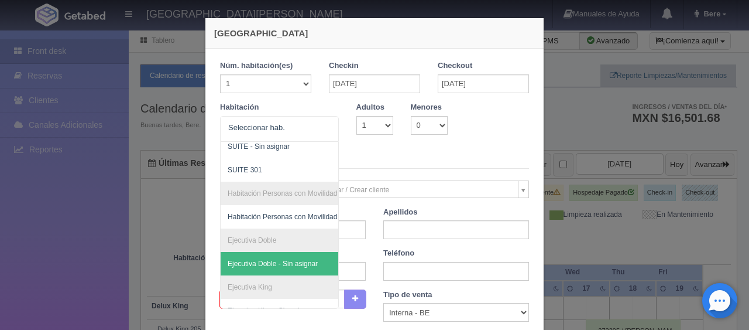
click at [88, 239] on div "Nueva Reserva 1 Núm. habitación(es) 1 2 3 4 5 6 7 8 9 10 11 12 13 14 15 16 17 1…" at bounding box center [374, 165] width 749 height 330
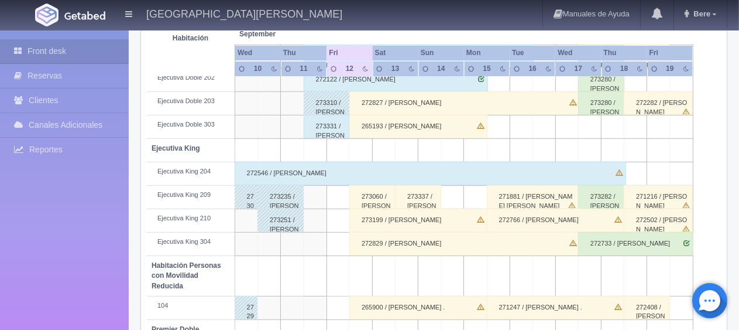
scroll to position [390, 0]
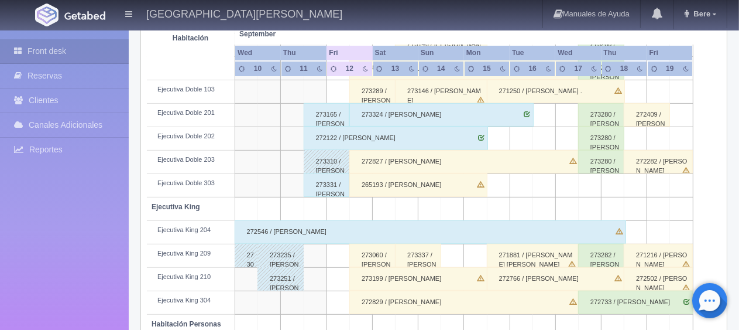
click at [321, 159] on div "273310 / [PERSON_NAME] [PERSON_NAME]" at bounding box center [327, 161] width 46 height 23
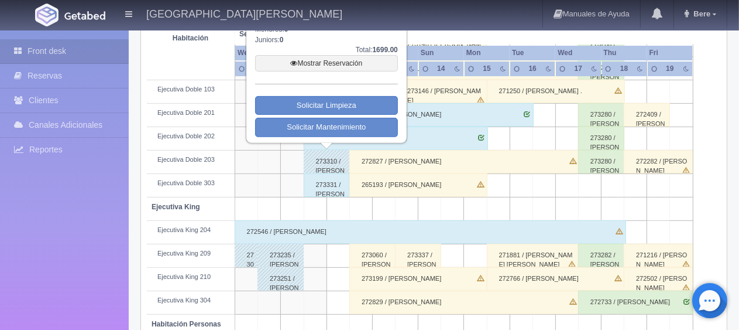
scroll to position [273, 0]
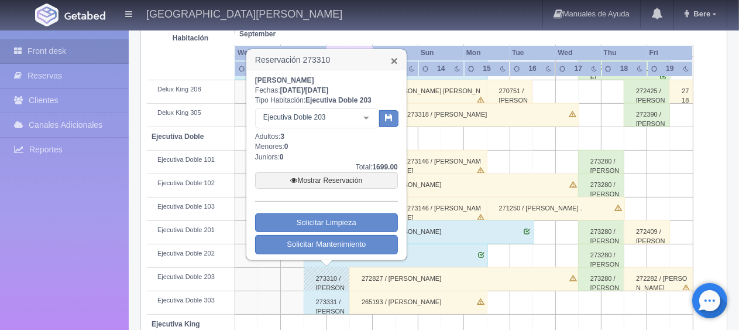
click at [396, 62] on link "×" at bounding box center [394, 60] width 7 height 12
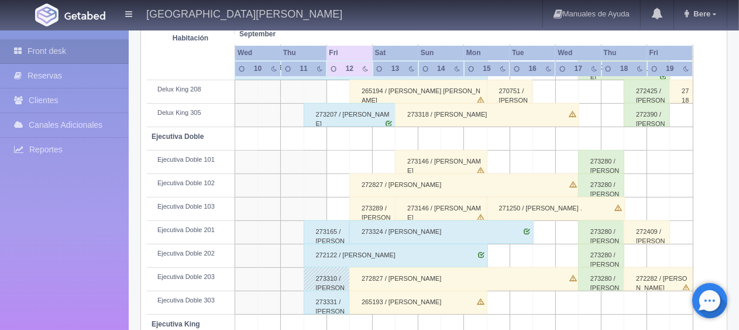
scroll to position [390, 0]
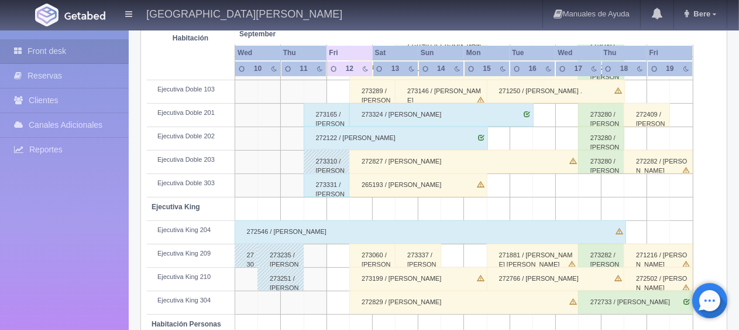
click at [323, 180] on div "273331 / [PERSON_NAME]" at bounding box center [327, 184] width 46 height 23
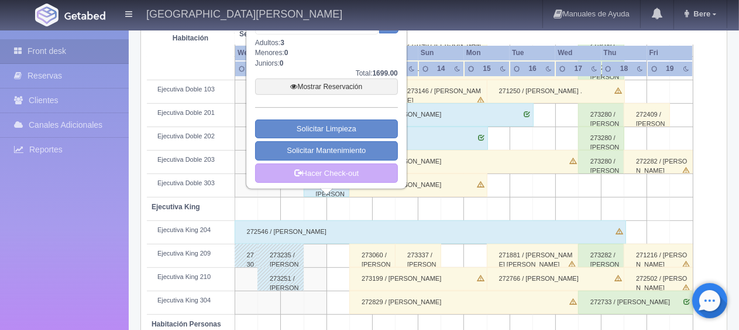
scroll to position [273, 0]
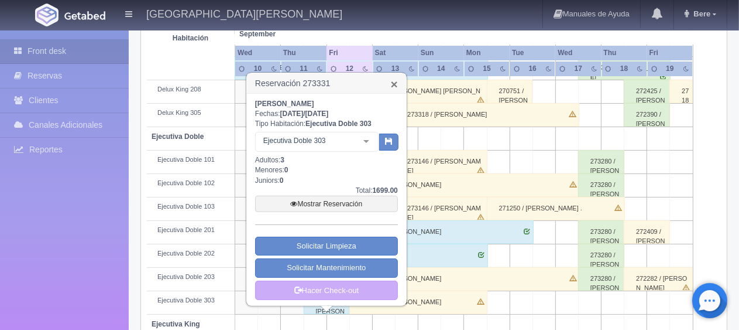
click at [392, 85] on link "×" at bounding box center [394, 84] width 7 height 12
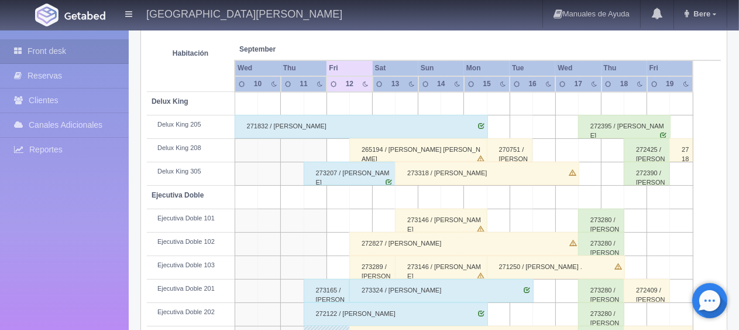
scroll to position [390, 0]
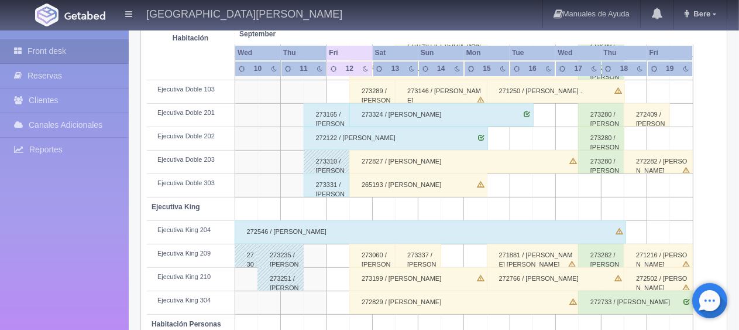
click at [330, 182] on div "273331 / Lorena Mendoza Olivas" at bounding box center [327, 184] width 46 height 23
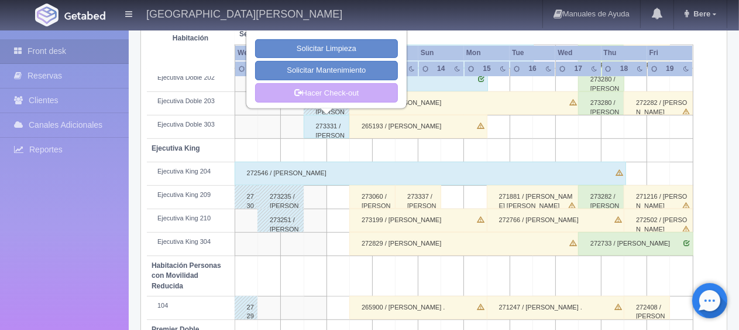
scroll to position [331, 0]
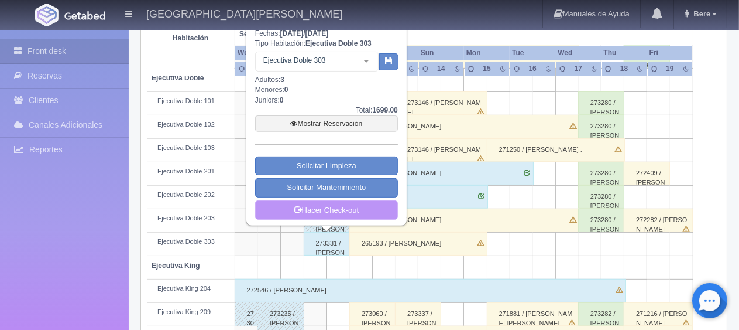
click at [328, 207] on link "Hacer Check-out" at bounding box center [326, 210] width 143 height 20
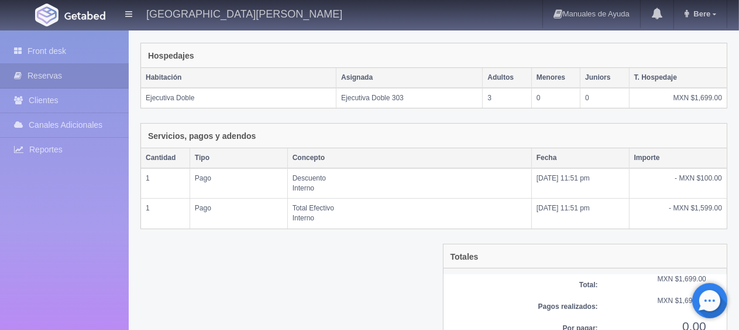
scroll to position [227, 0]
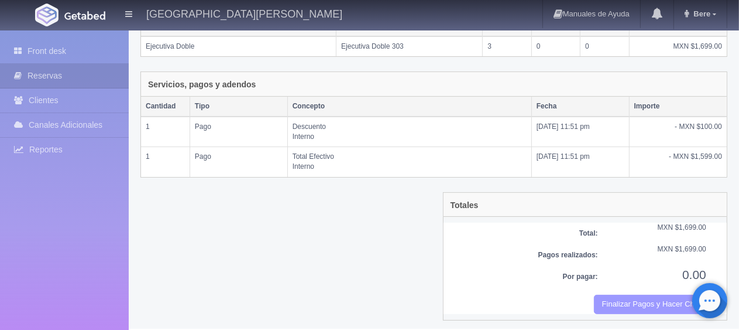
click at [649, 305] on button "Finalizar Pagos y Hacer Checkout" at bounding box center [650, 304] width 112 height 19
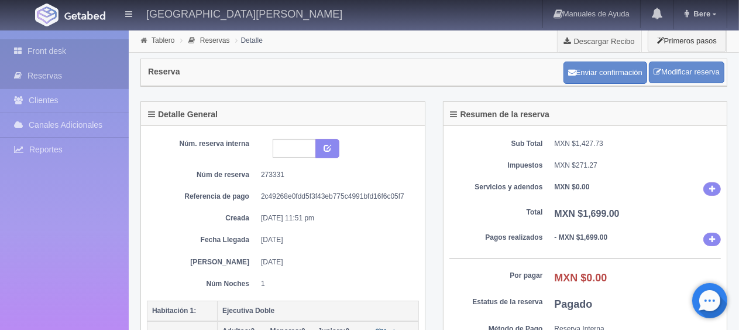
click at [82, 49] on link "Front desk" at bounding box center [64, 51] width 129 height 24
click at [56, 50] on link "Front desk" at bounding box center [64, 51] width 129 height 24
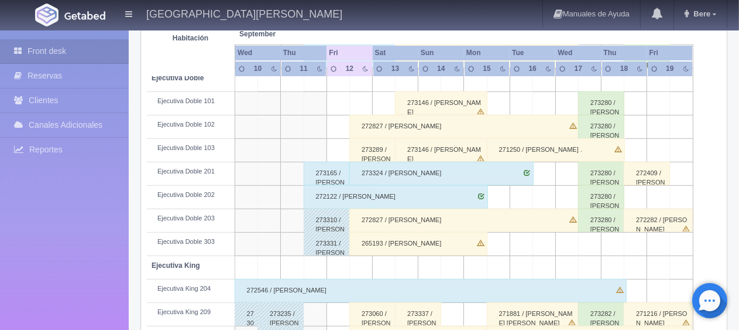
scroll to position [273, 0]
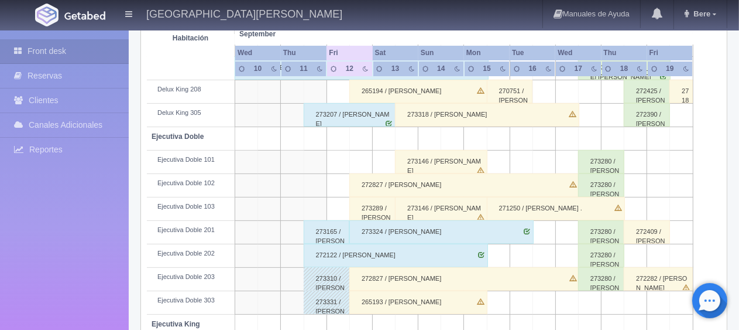
click at [470, 113] on div "273318 / [PERSON_NAME]" at bounding box center [487, 114] width 184 height 23
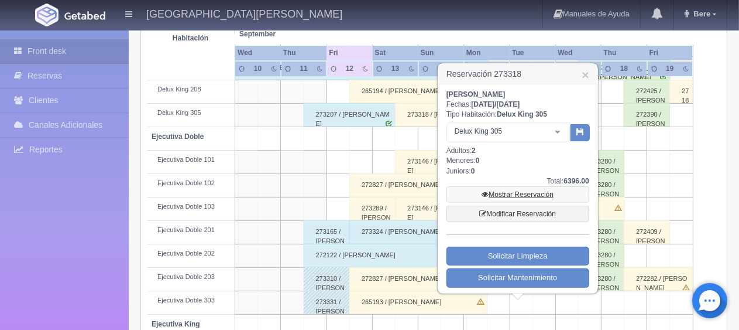
click at [513, 191] on link "Mostrar Reservación" at bounding box center [518, 194] width 143 height 16
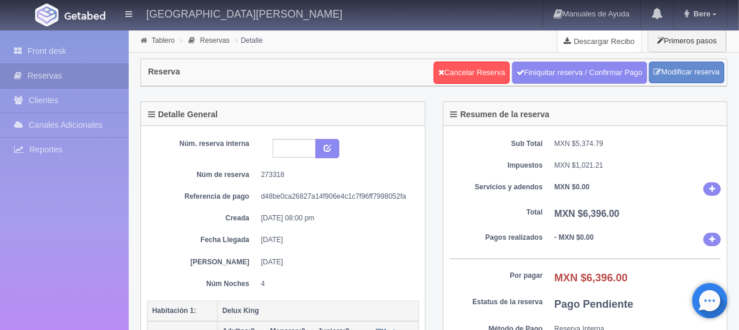
click at [597, 40] on link "Descargar Recibo" at bounding box center [600, 40] width 84 height 23
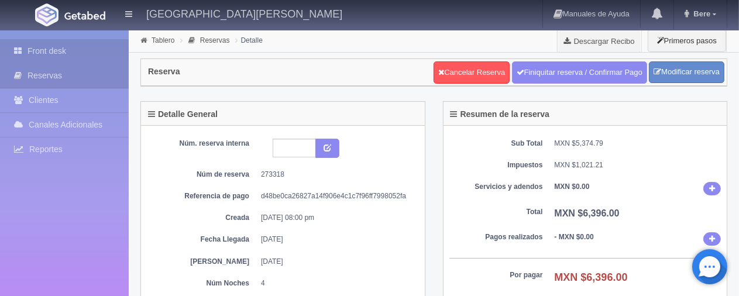
click at [70, 44] on link "Front desk" at bounding box center [64, 51] width 129 height 24
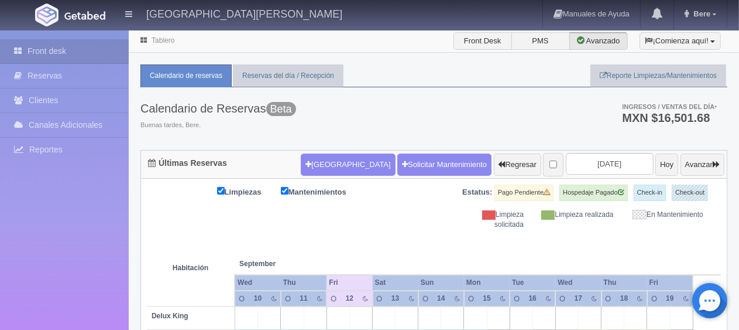
click at [485, 107] on div "Calendario de Reservas Beta Buenas tardes, [GEOGRAPHIC_DATA]. Ingresos / Ventas…" at bounding box center [434, 118] width 587 height 63
click at [335, 163] on button "[GEOGRAPHIC_DATA]" at bounding box center [348, 164] width 94 height 22
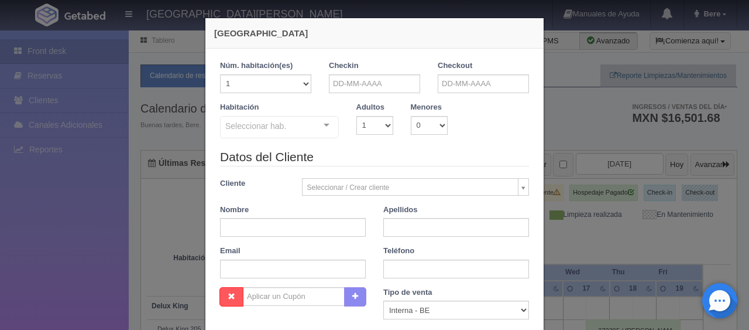
checkbox input "false"
click at [335, 82] on input "text" at bounding box center [374, 83] width 91 height 19
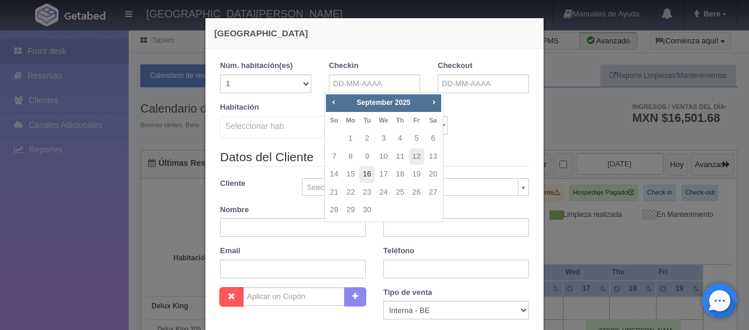
click at [361, 174] on link "16" at bounding box center [366, 174] width 15 height 17
type input "16-09-2025"
checkbox input "false"
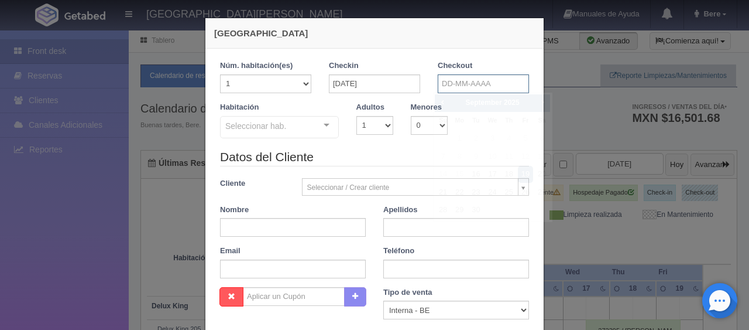
click at [480, 85] on input "text" at bounding box center [483, 83] width 91 height 19
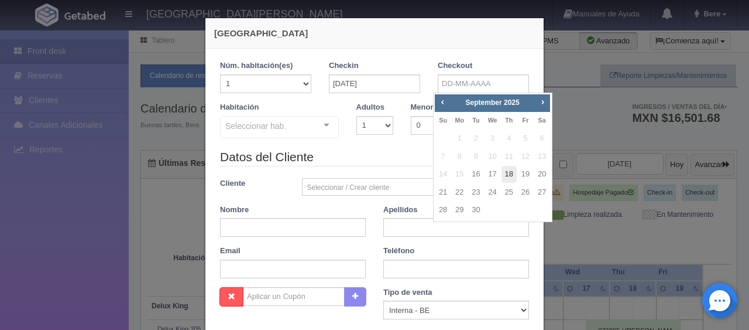
click at [513, 176] on link "18" at bounding box center [509, 174] width 15 height 17
type input "18-09-2025"
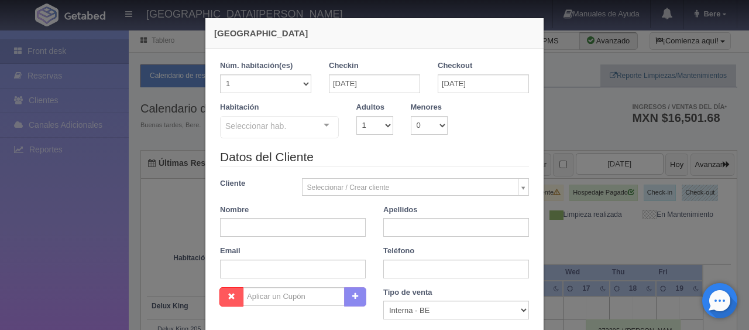
click at [282, 134] on div "Seleccionar hab." at bounding box center [279, 127] width 119 height 22
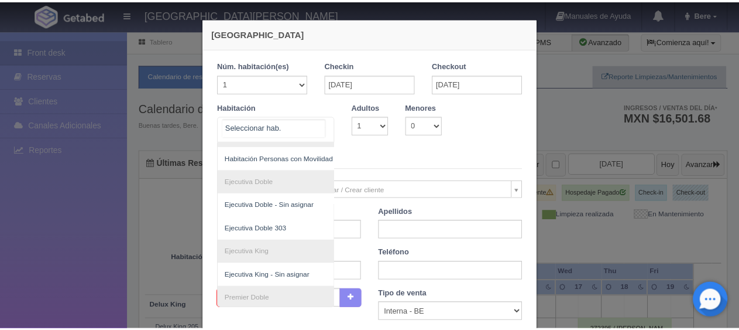
scroll to position [265, 0]
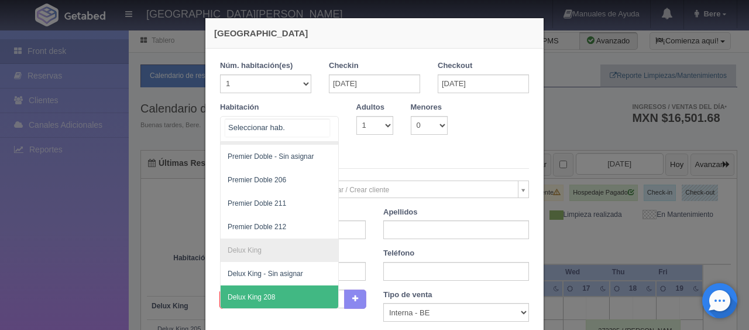
click at [297, 285] on span "Delux King 208" at bounding box center [319, 296] width 197 height 23
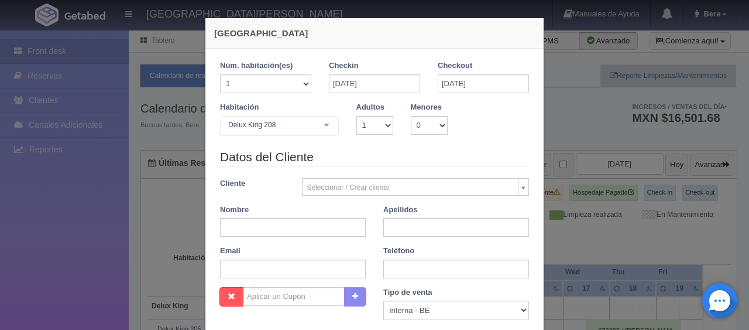
checkbox input "false"
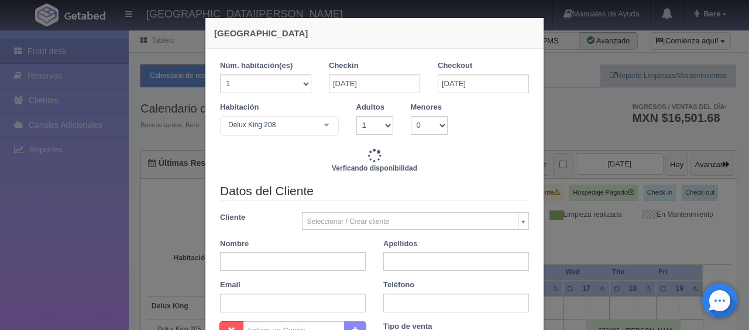
type input "2598.00"
checkbox input "false"
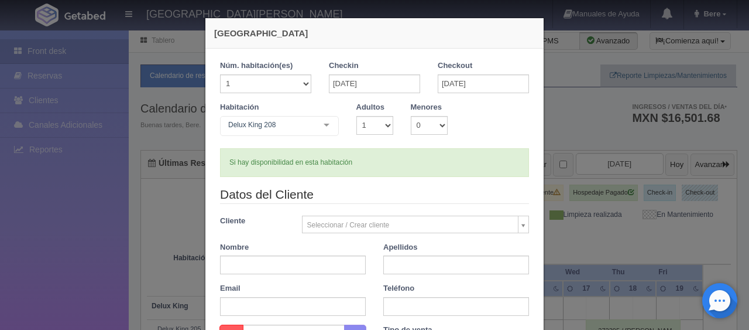
click at [102, 156] on div "Nueva Reserva 1 Núm. habitación(es) 1 2 3 4 5 6 7 8 9 10 11 12 13 14 15 16 17 1…" at bounding box center [374, 165] width 749 height 330
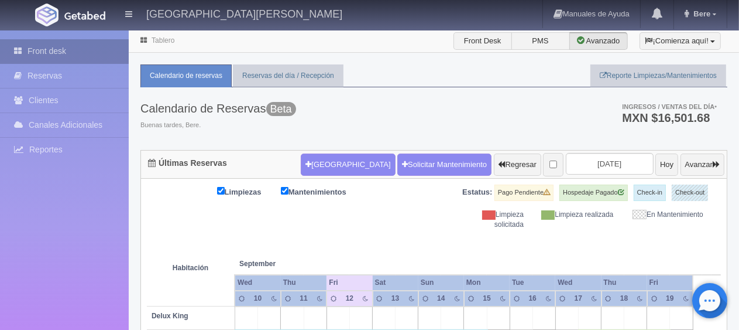
click at [81, 56] on link "Front desk" at bounding box center [64, 51] width 129 height 24
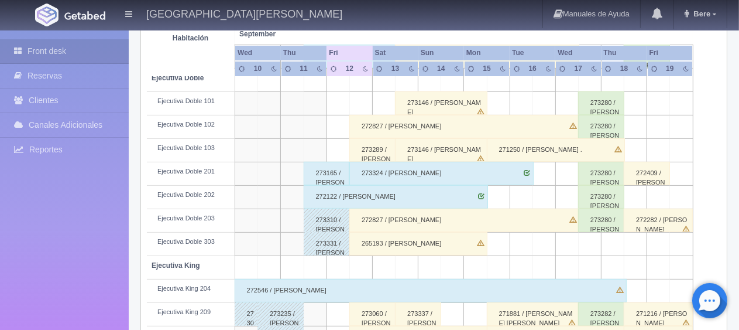
scroll to position [214, 0]
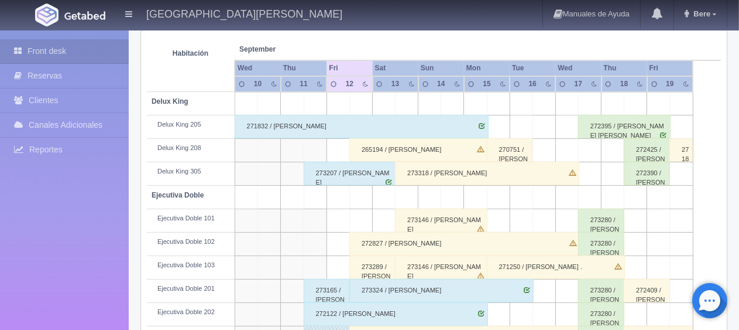
click at [52, 235] on div "Front desk Reservas Clientes Canales Adicionales Channex Reportes Reporte del d…" at bounding box center [64, 195] width 129 height 330
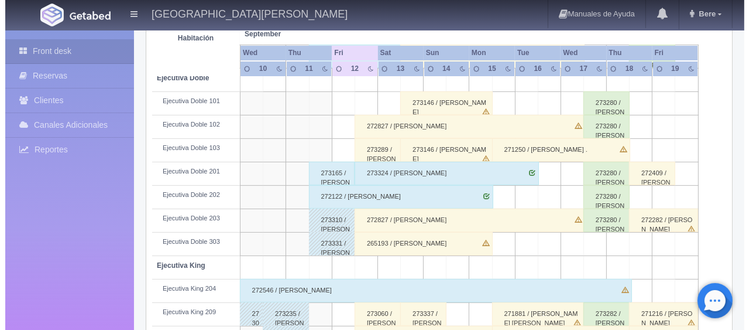
scroll to position [39, 0]
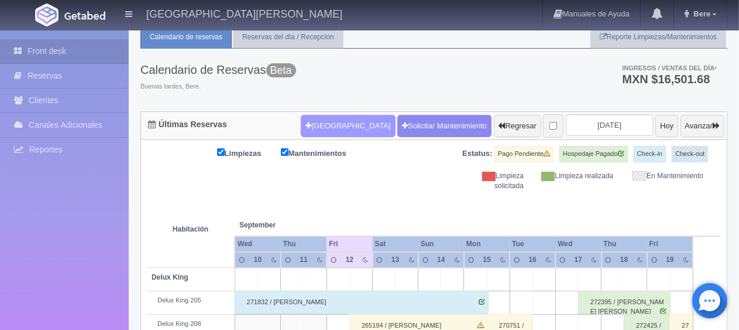
click at [313, 118] on button "[GEOGRAPHIC_DATA]" at bounding box center [348, 126] width 94 height 22
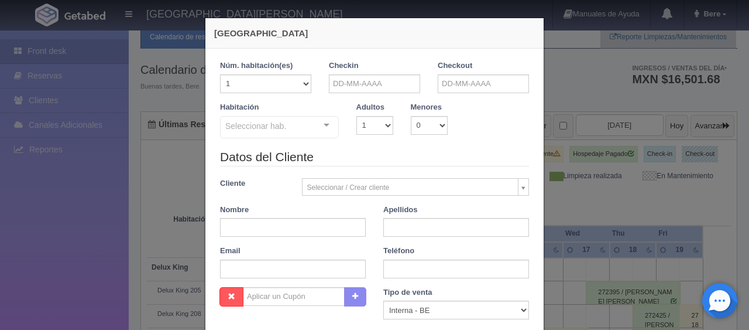
checkbox input "false"
click at [339, 84] on input "text" at bounding box center [374, 83] width 91 height 19
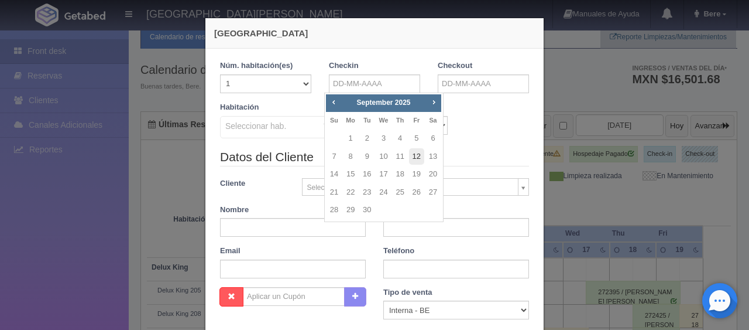
click at [417, 161] on link "12" at bounding box center [416, 156] width 15 height 17
type input "12-09-2025"
checkbox input "false"
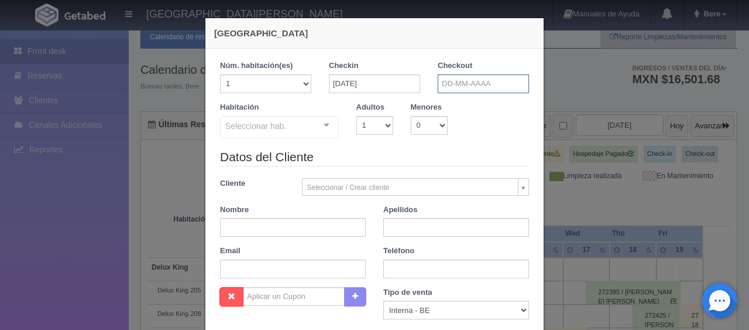
click at [481, 84] on input "text" at bounding box center [483, 83] width 91 height 19
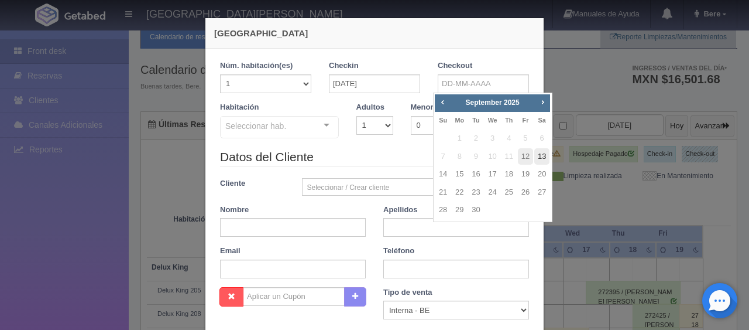
click at [541, 152] on link "13" at bounding box center [542, 156] width 15 height 17
type input "13-09-2025"
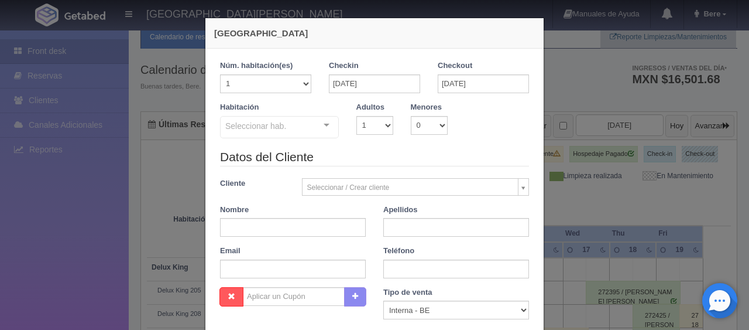
checkbox input "false"
click at [387, 123] on select "1 2 3 4 5 6 7 8 9 10" at bounding box center [375, 125] width 37 height 19
select select "2"
click at [357, 116] on select "1 2 3 4 5 6 7 8 9 10" at bounding box center [375, 125] width 37 height 19
click at [304, 127] on div "Seleccionar hab." at bounding box center [279, 127] width 119 height 22
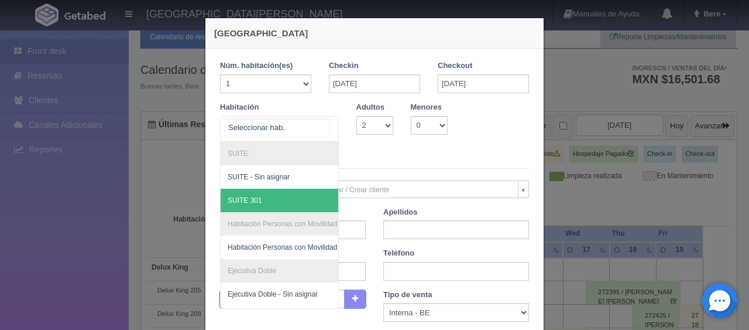
scroll to position [59, 0]
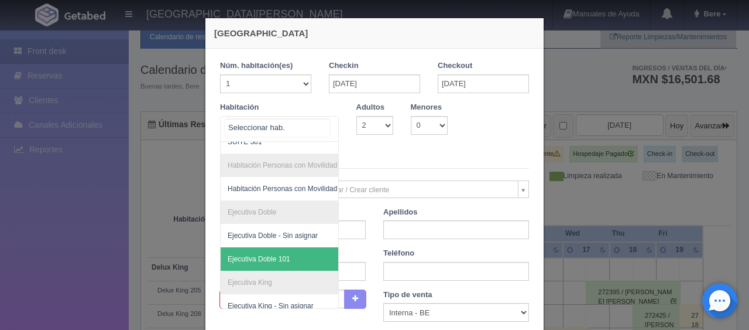
click at [265, 266] on span "Ejecutiva Doble 101" at bounding box center [319, 258] width 197 height 23
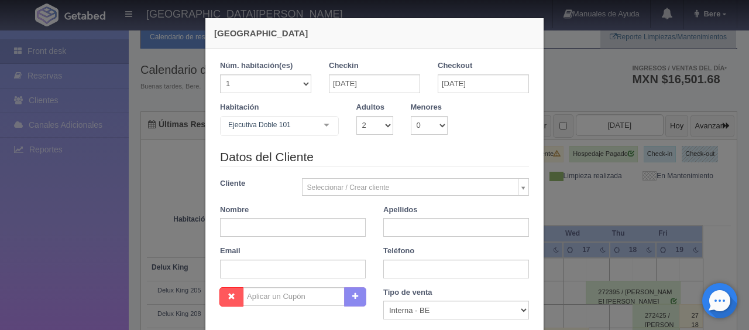
checkbox input "false"
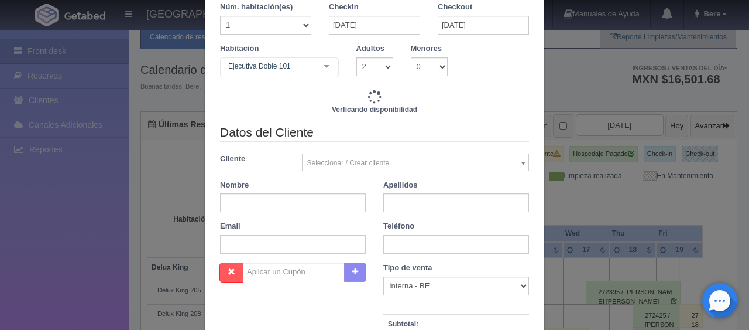
type input "1549.00"
checkbox input "false"
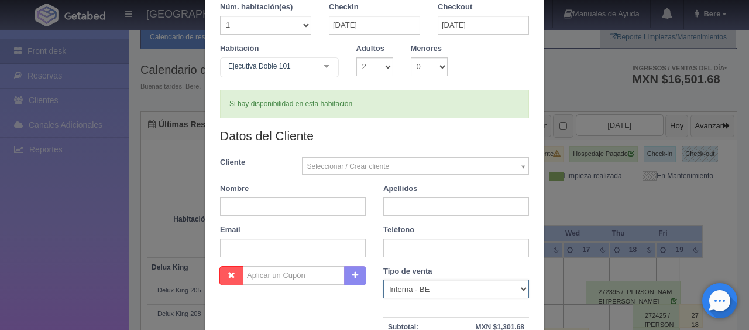
click at [387, 289] on select "Correo Electronico Interna - BE Llamada OTA Externa Otro WALK IN" at bounding box center [457, 288] width 146 height 19
select select "phone"
click at [384, 279] on select "Correo Electronico Interna - BE Llamada OTA Externa Otro WALK IN" at bounding box center [457, 288] width 146 height 19
click at [292, 207] on input "text" at bounding box center [293, 206] width 146 height 19
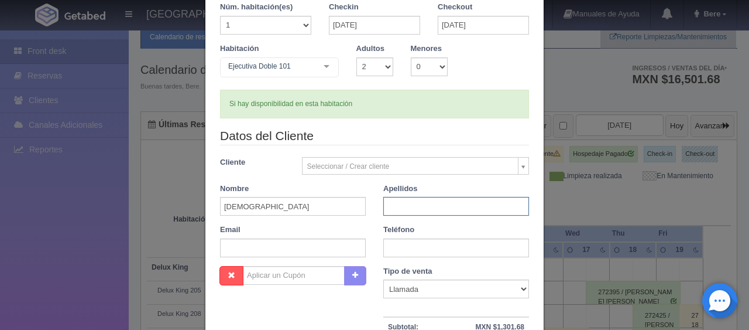
click at [404, 205] on input "text" at bounding box center [457, 206] width 146 height 19
click at [349, 202] on input "Jesus" at bounding box center [293, 206] width 146 height 19
type input "Jesus Federico"
click at [419, 209] on input "text" at bounding box center [457, 206] width 146 height 19
type input "Ayala Segura"
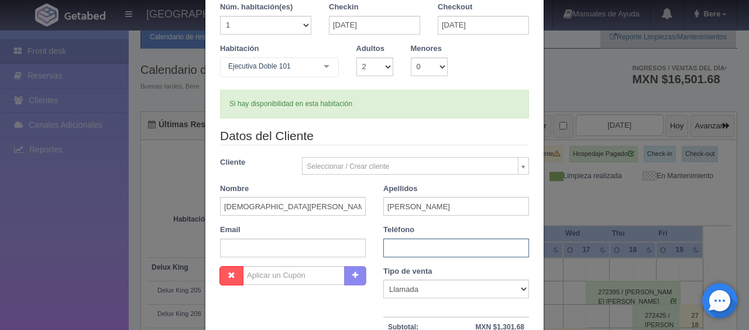
click at [419, 249] on input "text" at bounding box center [457, 247] width 146 height 19
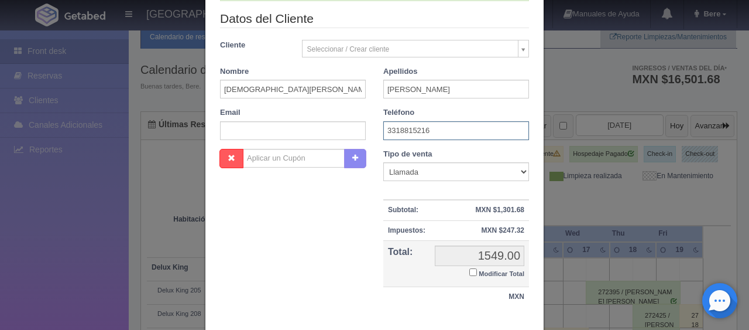
type input "3318815216"
click at [463, 272] on td "1549.00 1549.00 Modificar Total" at bounding box center [479, 263] width 99 height 47
click at [470, 271] on input "Modificar Total" at bounding box center [474, 272] width 8 height 8
checkbox input "true"
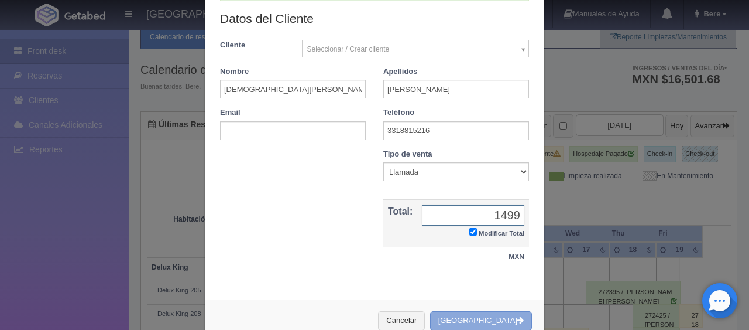
type input "1499"
click at [485, 318] on button "[GEOGRAPHIC_DATA]" at bounding box center [481, 320] width 102 height 19
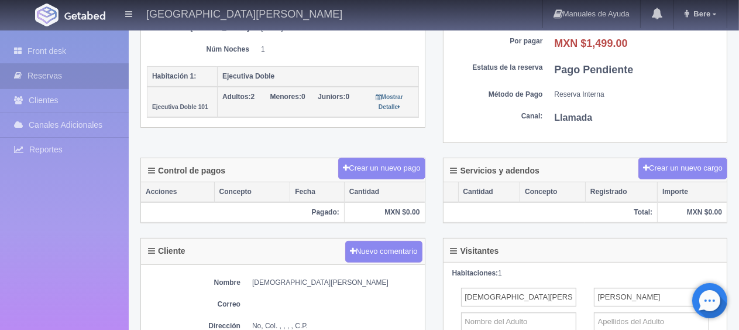
scroll to position [410, 0]
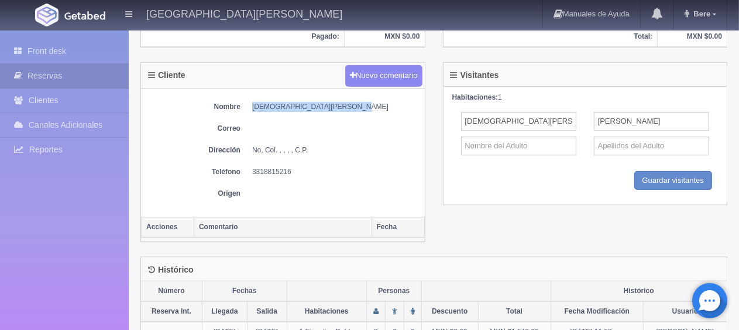
drag, startPoint x: 247, startPoint y: 104, endPoint x: 372, endPoint y: 104, distance: 125.3
click at [372, 104] on dl "Nombre [PERSON_NAME]" at bounding box center [283, 107] width 272 height 10
copy dd "[DEMOGRAPHIC_DATA][PERSON_NAME]"
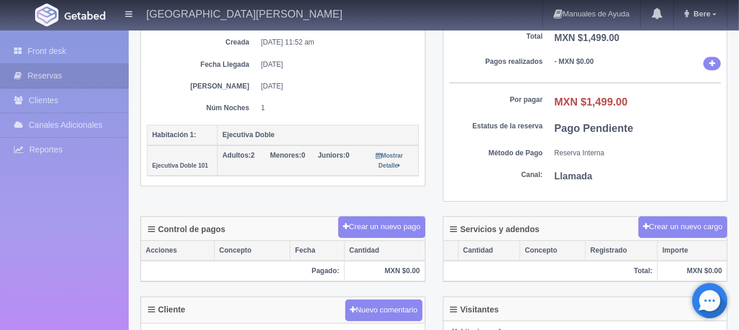
scroll to position [351, 0]
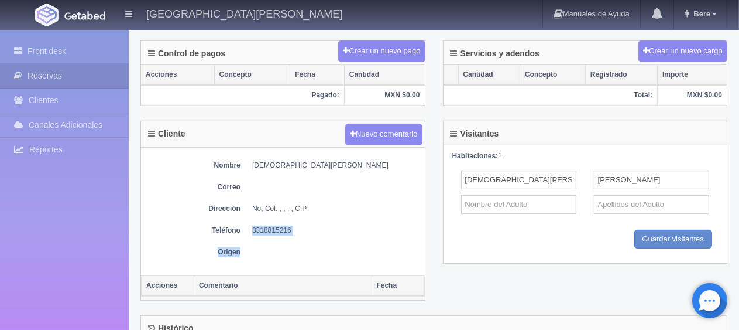
drag, startPoint x: 251, startPoint y: 228, endPoint x: 300, endPoint y: 235, distance: 50.3
click at [300, 235] on div "Nombre [PERSON_NAME] Correo Dirección No, Col. , , , , C.P. Teléfono [PHONE_NUM…" at bounding box center [283, 212] width 284 height 128
click at [297, 237] on div "Nombre [PERSON_NAME] Correo Dirección No, Col. , , , , C.P. Teléfono [PHONE_NUM…" at bounding box center [283, 212] width 284 height 128
drag, startPoint x: 300, startPoint y: 228, endPoint x: 249, endPoint y: 230, distance: 51.0
click at [249, 230] on dl "Teléfono [PHONE_NUMBER]" at bounding box center [283, 230] width 272 height 10
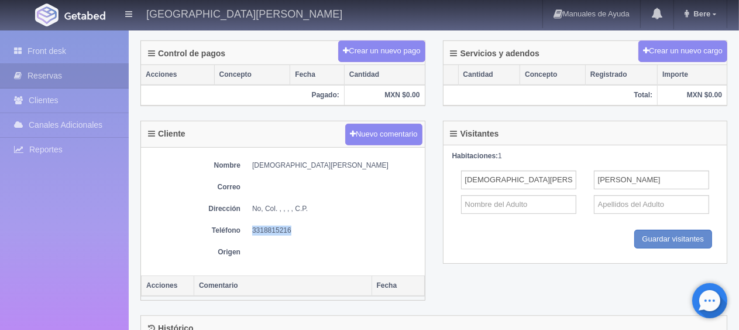
copy dd "3318815216"
click at [254, 124] on div "Cliente Nuevo comentario" at bounding box center [283, 134] width 284 height 26
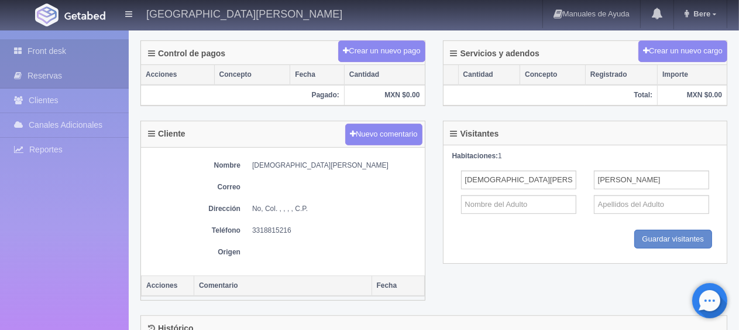
click at [102, 44] on link "Front desk" at bounding box center [64, 51] width 129 height 24
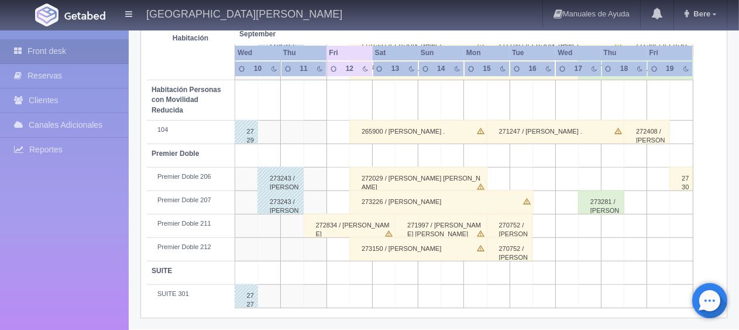
scroll to position [566, 0]
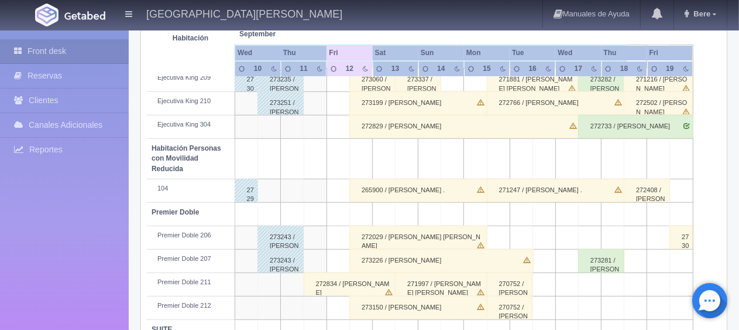
click at [434, 191] on div "265900 / Mariely Canales ." at bounding box center [419, 190] width 138 height 23
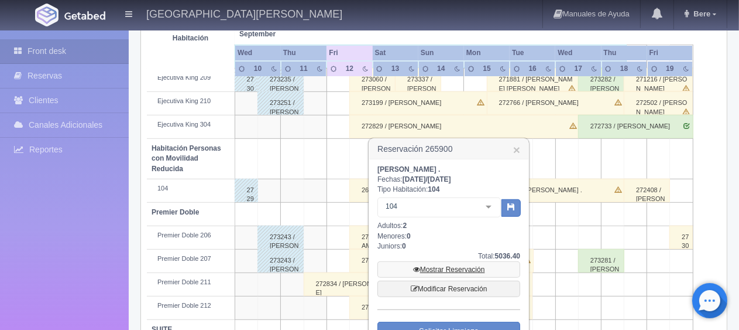
click at [459, 268] on link "Mostrar Reservación" at bounding box center [449, 269] width 143 height 16
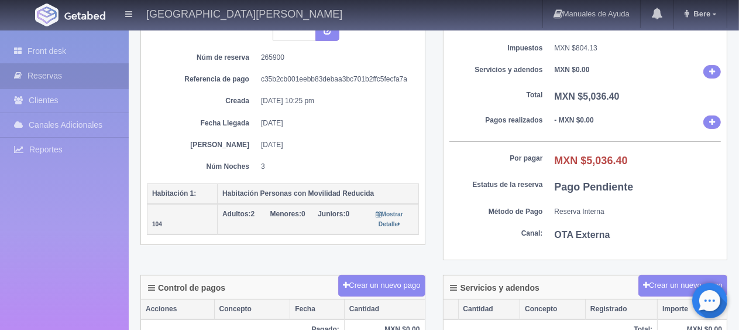
scroll to position [351, 0]
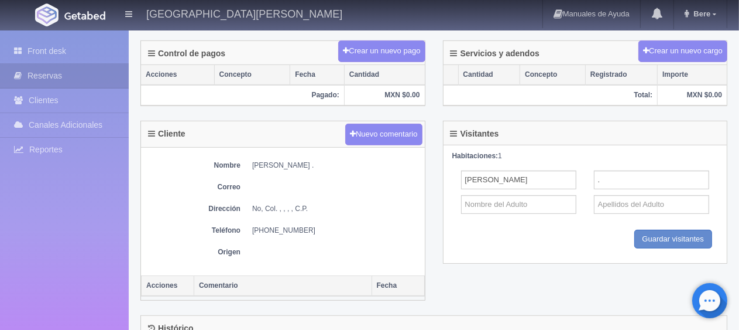
click at [430, 204] on div "Cliente Nuevo comentario Nombre [PERSON_NAME] . Correo Dirección No, Col. , , ,…" at bounding box center [283, 218] width 303 height 194
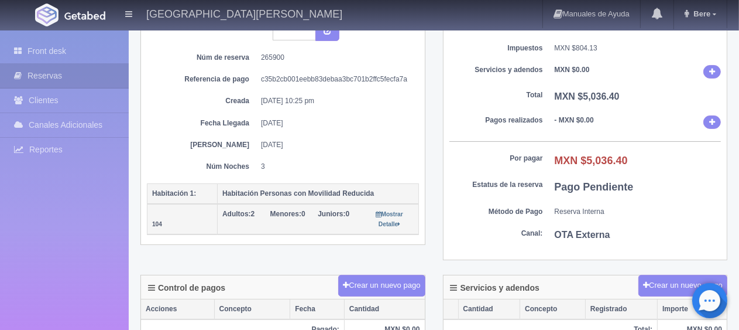
click at [432, 226] on div "Detalle General Núm. reserva interna Núm de reserva 265900 Referencia de pago c…" at bounding box center [283, 122] width 303 height 276
click at [416, 252] on div "Detalle General Núm. reserva interna Núm de reserva 265900 Referencia de pago c…" at bounding box center [283, 122] width 303 height 276
click at [450, 164] on dl "Por pagar MXN $5,036.40" at bounding box center [586, 160] width 272 height 15
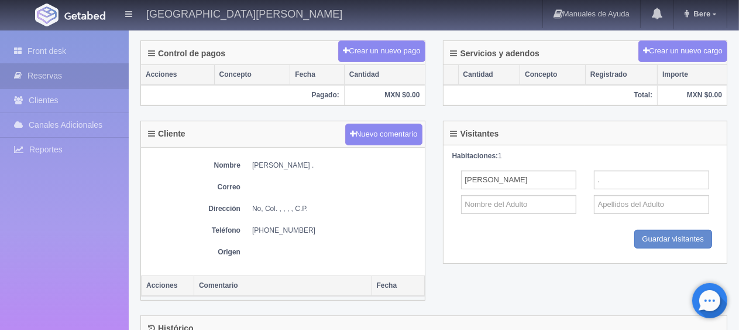
scroll to position [410, 0]
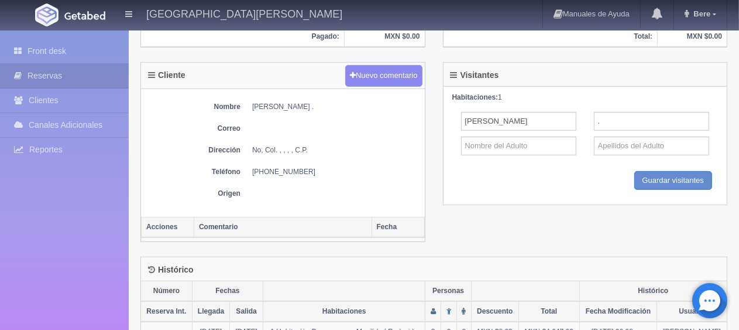
click at [317, 191] on dd at bounding box center [335, 194] width 167 height 10
click at [484, 269] on div "Histórico" at bounding box center [434, 269] width 586 height 24
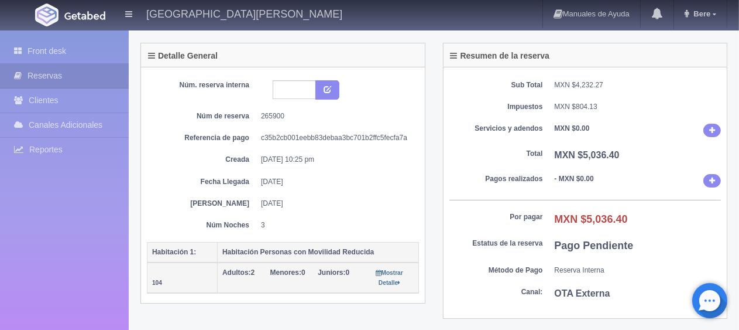
scroll to position [0, 0]
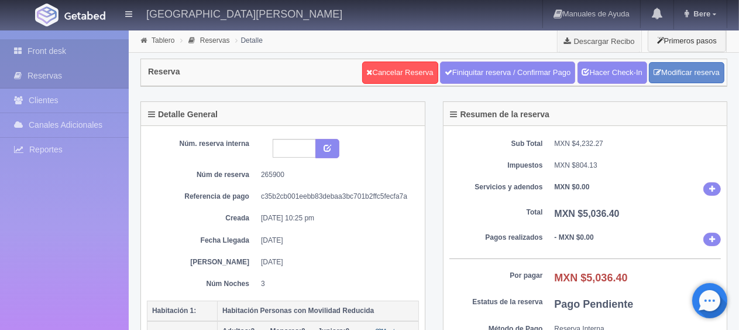
click at [25, 45] on icon at bounding box center [20, 51] width 13 height 12
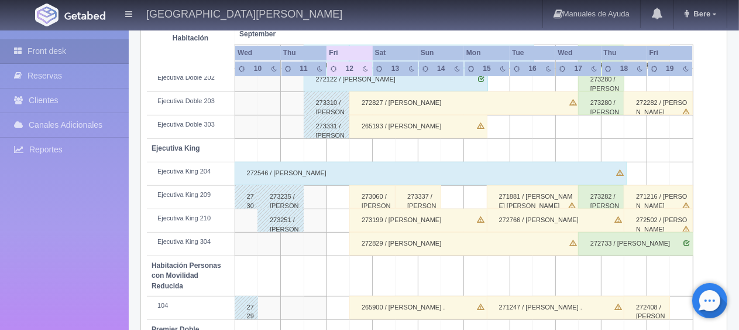
scroll to position [624, 0]
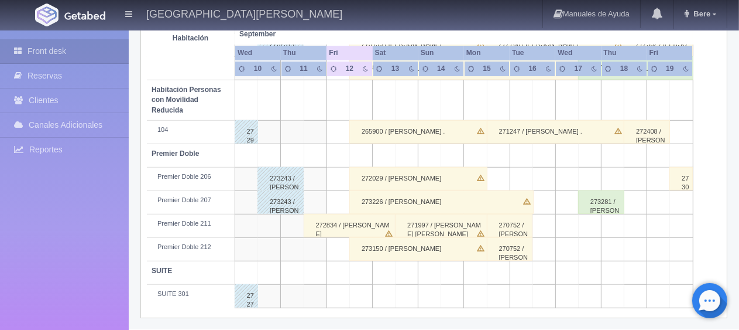
click at [412, 130] on div "265900 / [PERSON_NAME] ." at bounding box center [419, 131] width 138 height 23
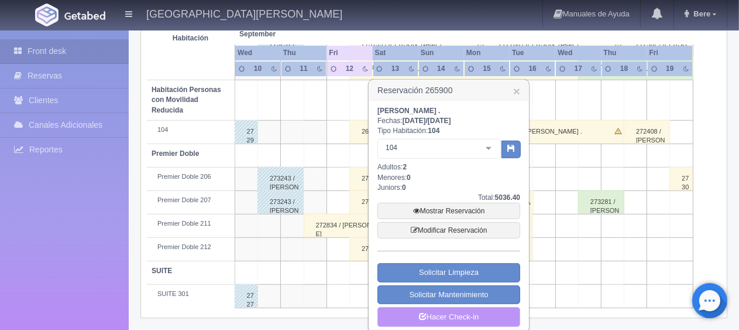
click at [413, 314] on link "Hacer Check-in" at bounding box center [449, 317] width 143 height 20
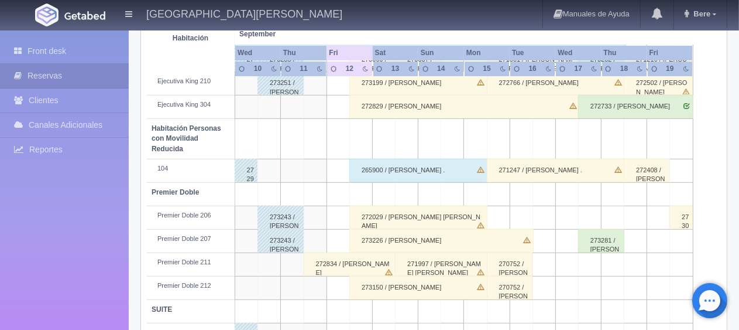
scroll to position [624, 0]
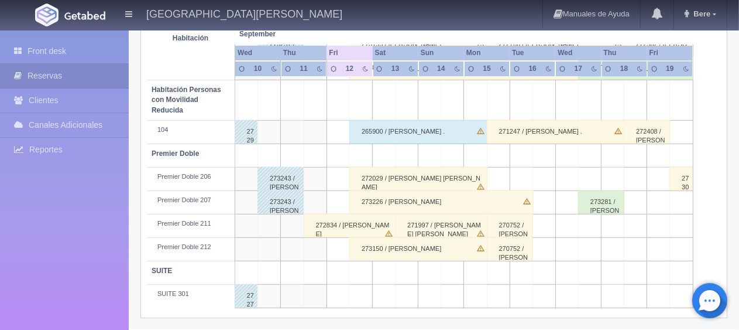
click at [400, 130] on div "265900 / [PERSON_NAME] ." at bounding box center [419, 131] width 138 height 23
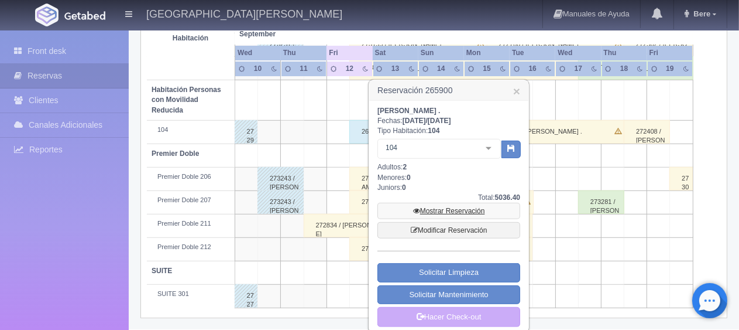
click at [450, 212] on link "Mostrar Reservación" at bounding box center [449, 211] width 143 height 16
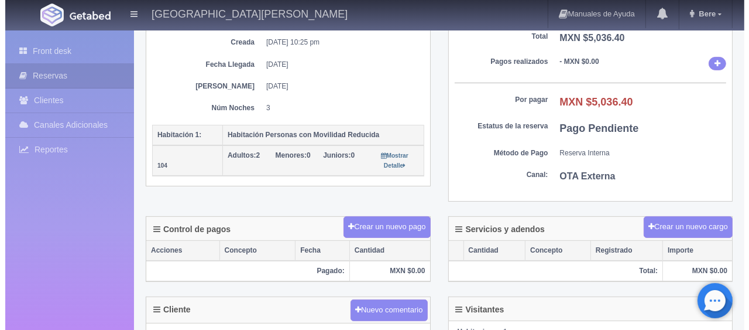
scroll to position [234, 0]
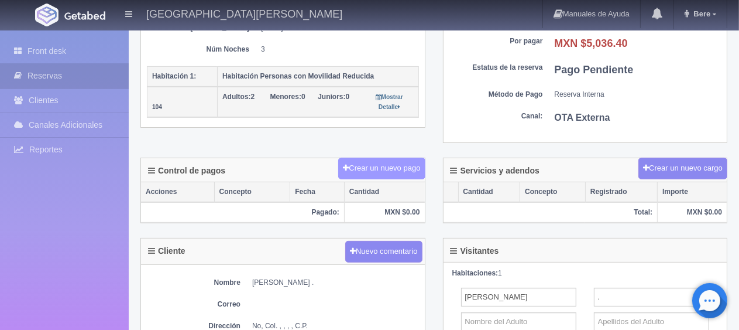
click at [353, 165] on button "Crear un nuevo pago" at bounding box center [381, 169] width 87 height 22
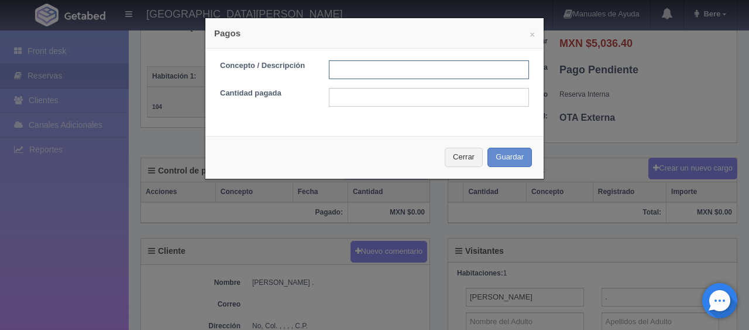
click at [354, 61] on input "text" at bounding box center [429, 69] width 200 height 19
type input "Total Tarjeta"
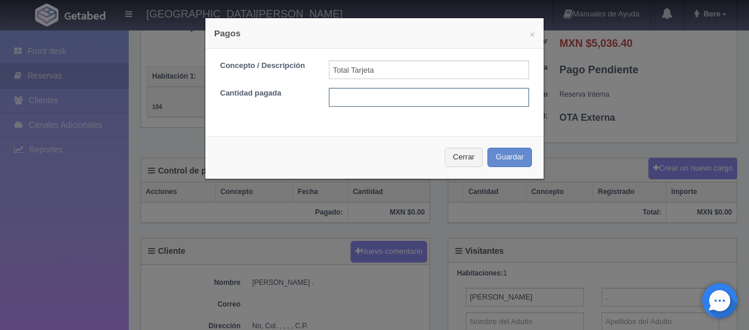
click at [379, 99] on input "text" at bounding box center [429, 97] width 200 height 19
type input "5036.40"
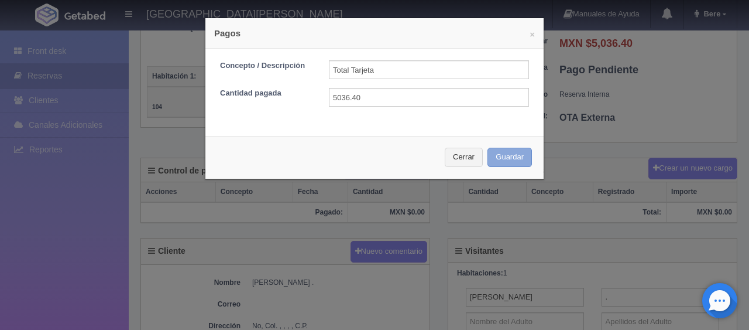
click at [511, 152] on button "Guardar" at bounding box center [510, 157] width 44 height 19
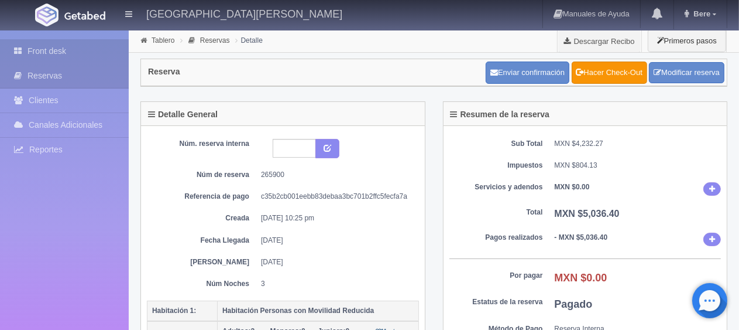
click at [91, 53] on link "Front desk" at bounding box center [64, 51] width 129 height 24
